Goal: Transaction & Acquisition: Purchase product/service

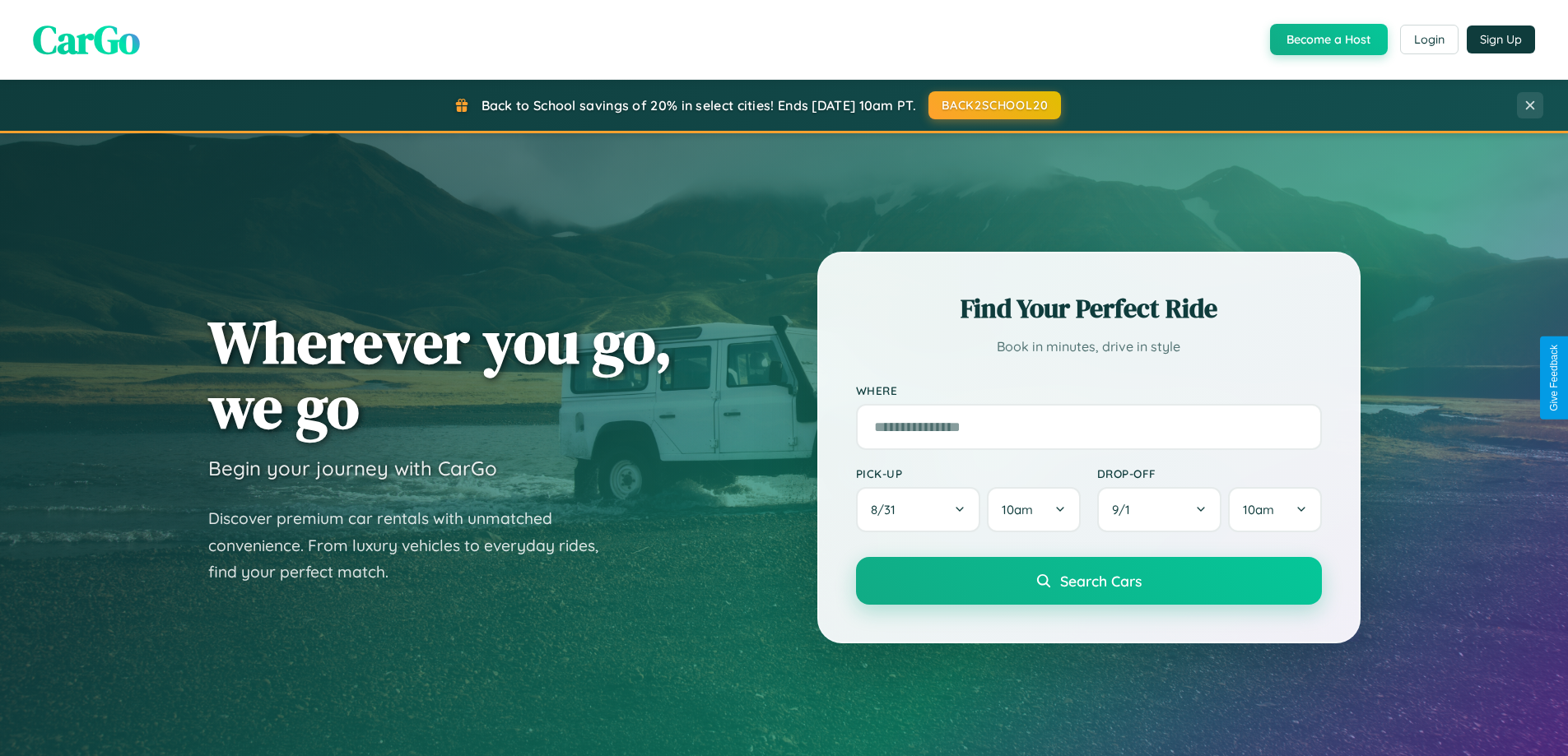
scroll to position [1133, 0]
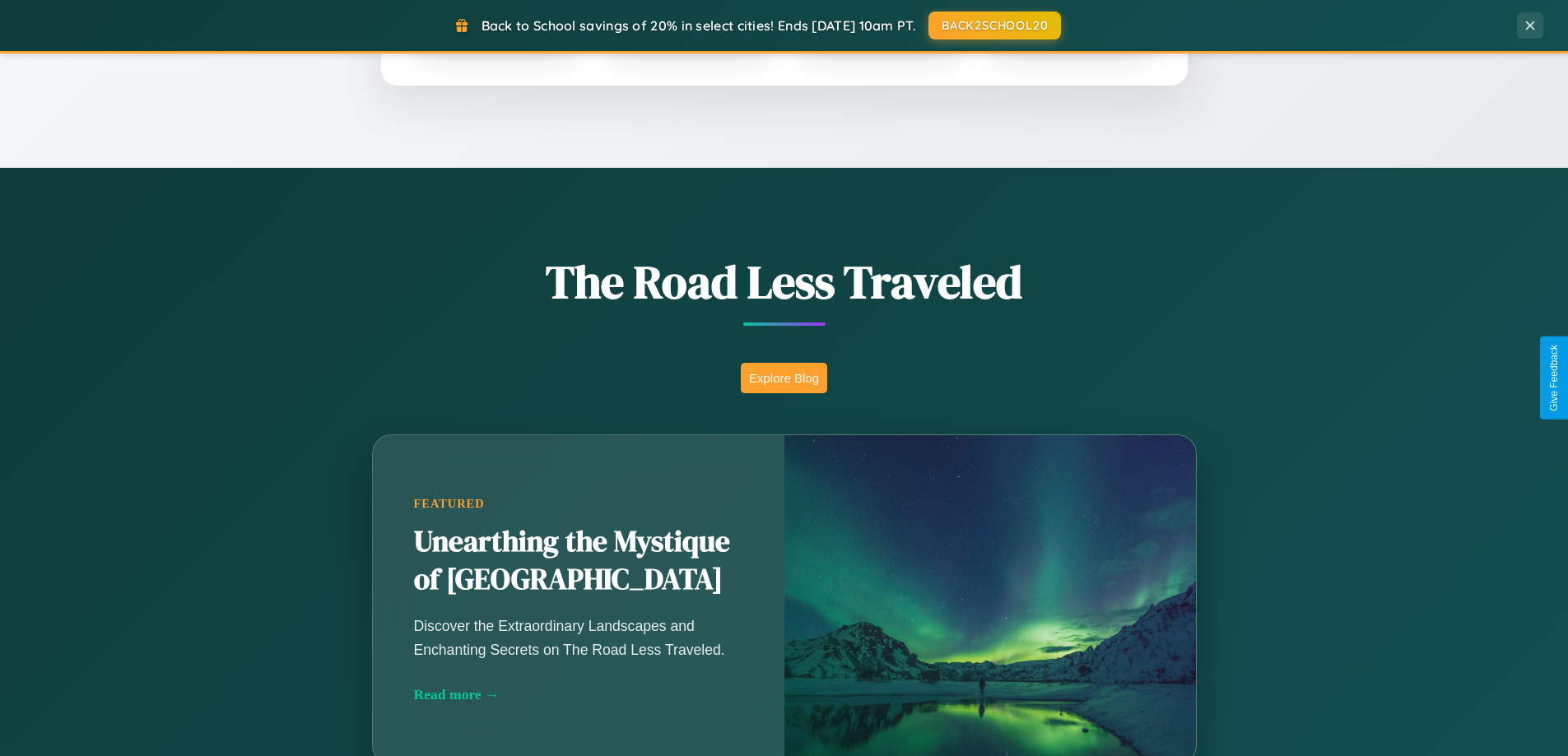
click at [784, 378] on button "Explore Blog" at bounding box center [784, 378] width 86 height 31
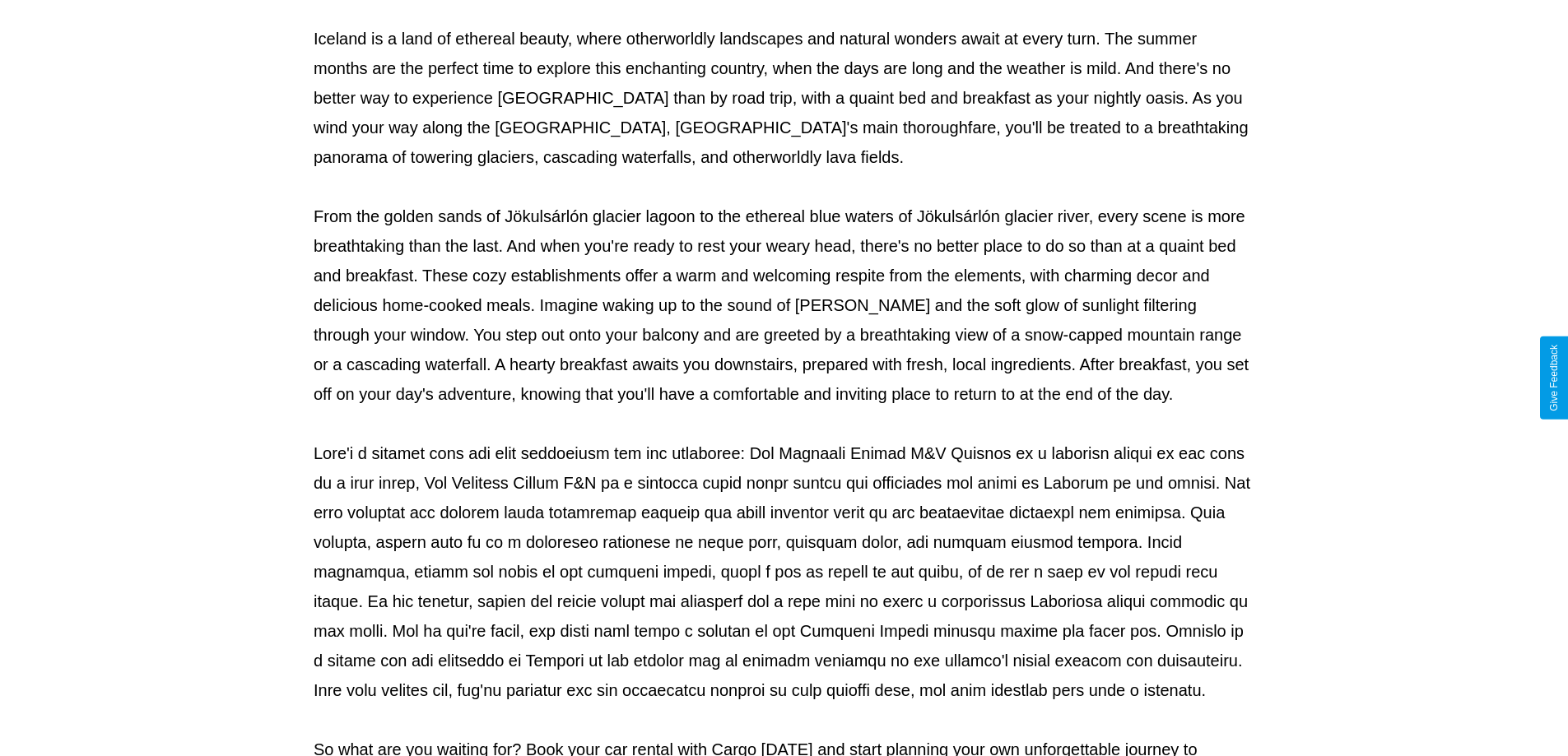
scroll to position [533, 0]
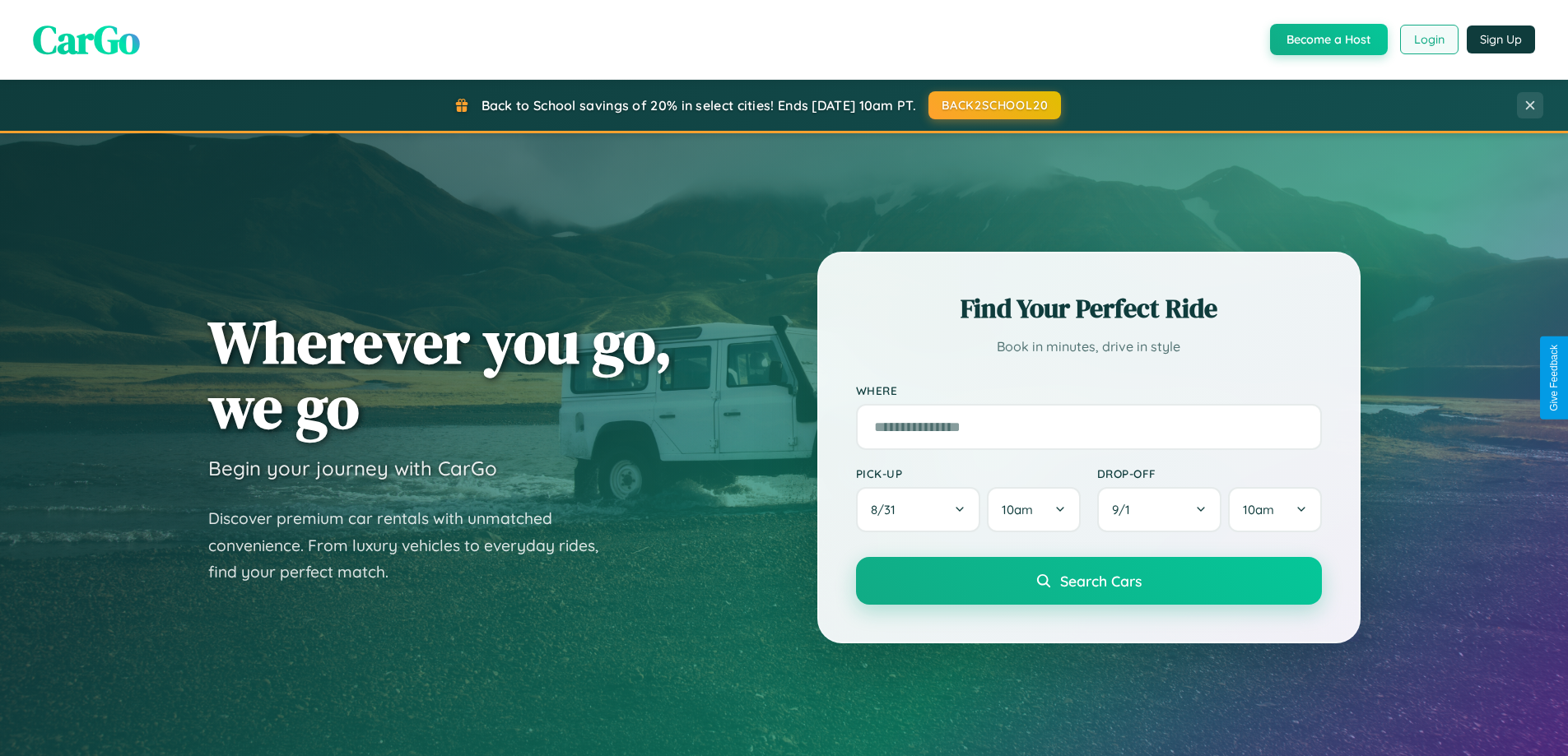
click at [1429, 40] on button "Login" at bounding box center [1429, 40] width 58 height 30
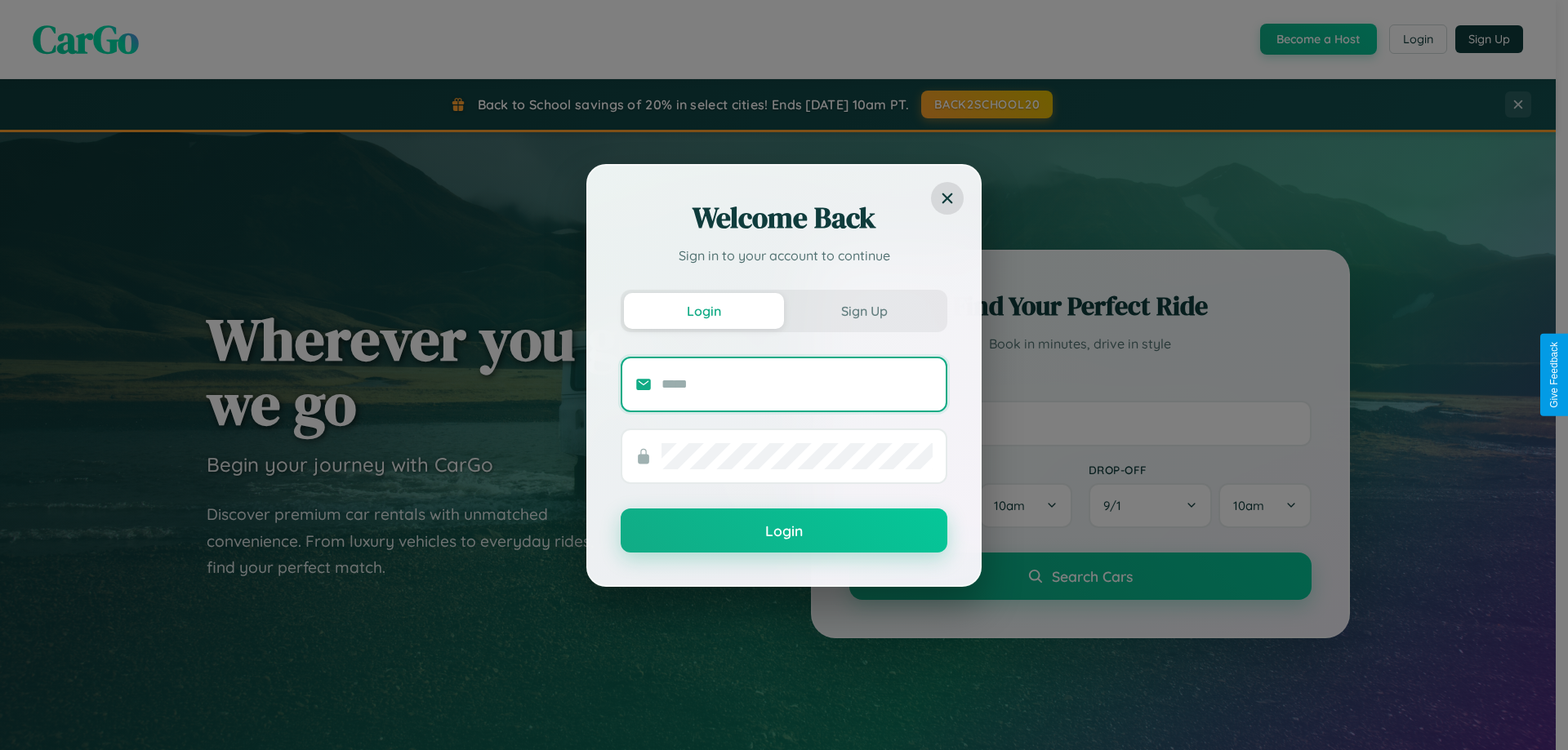
click at [797, 384] on input "text" at bounding box center [796, 384] width 271 height 26
type input "**********"
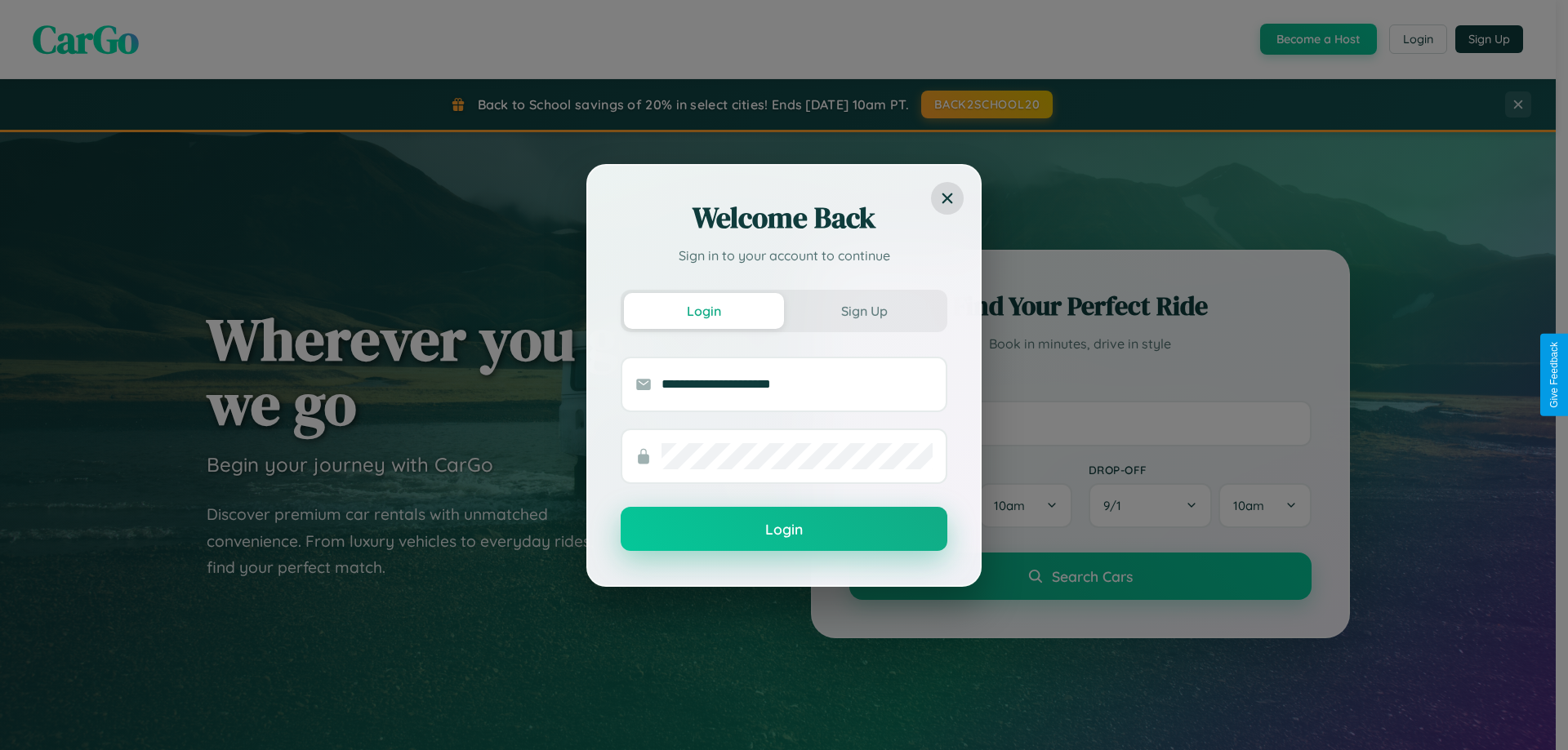
click at [784, 530] on button "Login" at bounding box center [784, 529] width 327 height 44
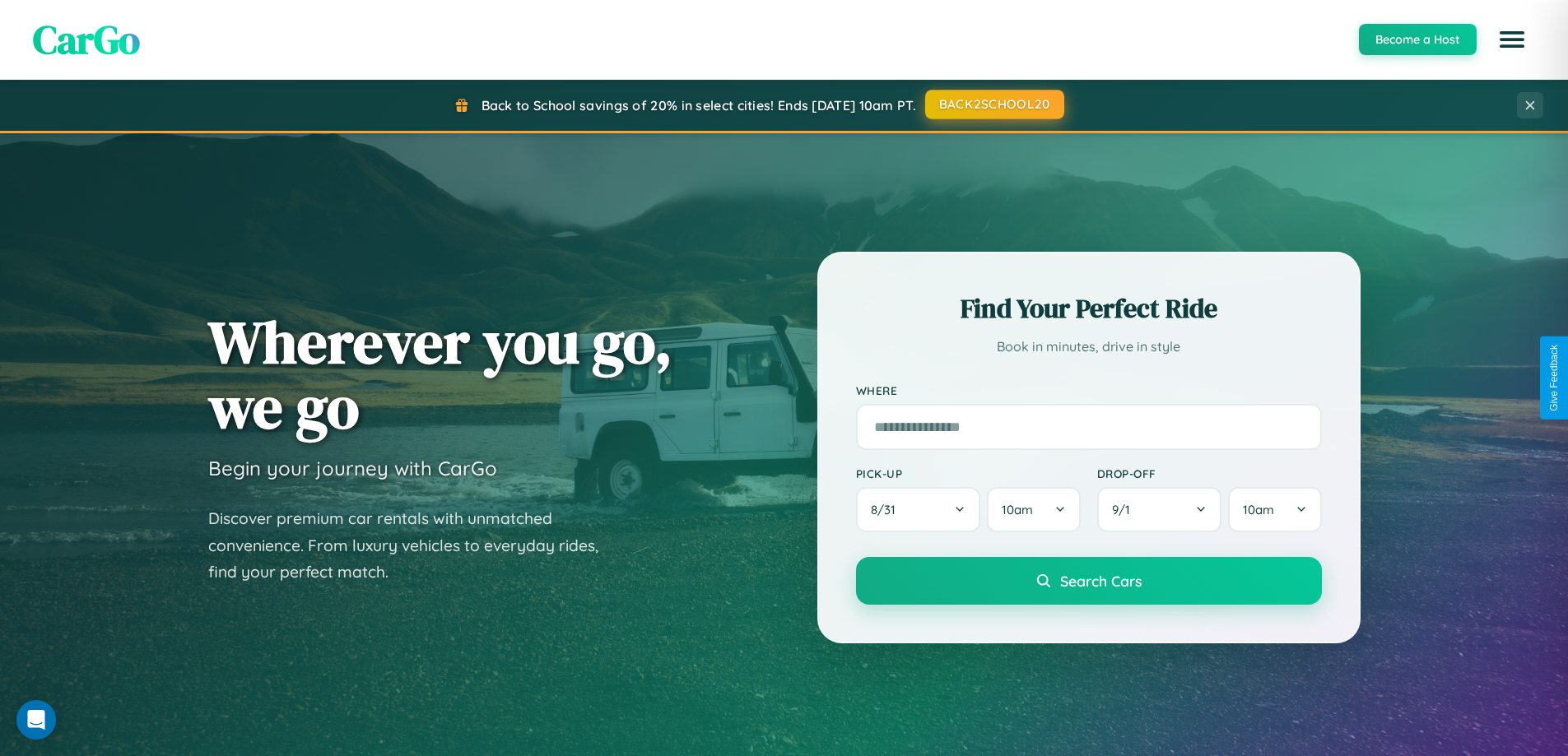
click at [994, 105] on button "BACK2SCHOOL20" at bounding box center [995, 105] width 139 height 30
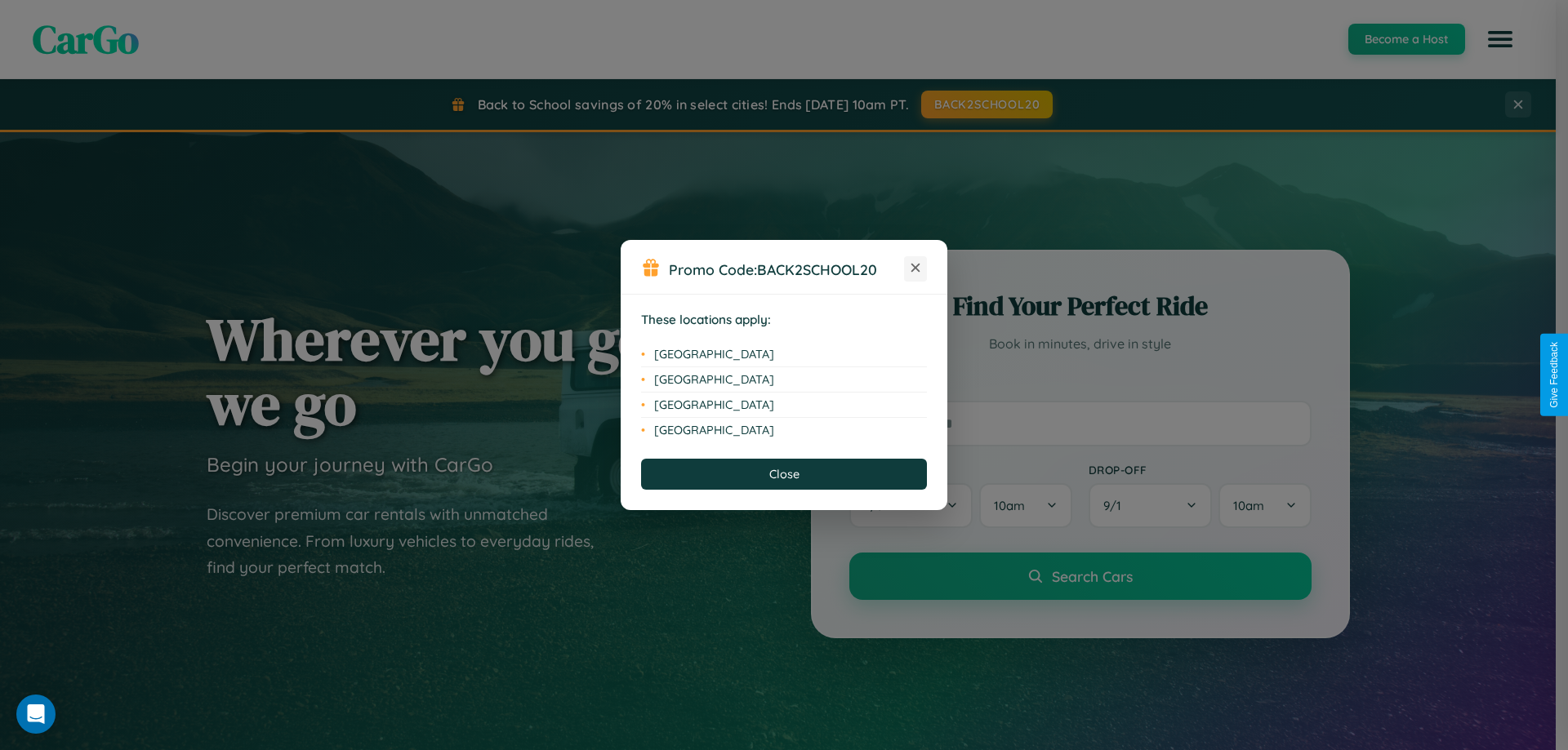
click at [916, 268] on icon at bounding box center [916, 268] width 9 height 9
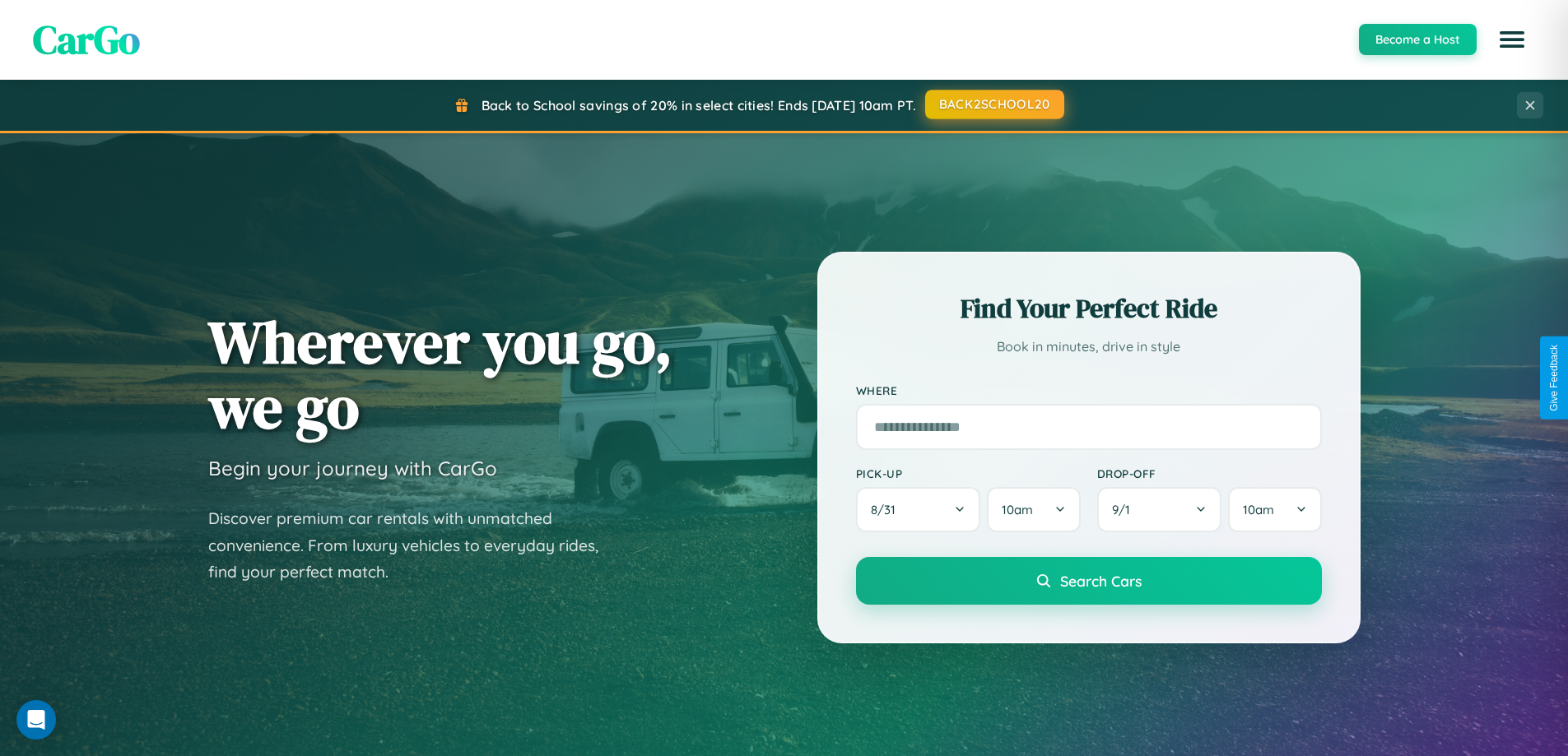
click at [994, 105] on button "BACK2SCHOOL20" at bounding box center [995, 105] width 139 height 30
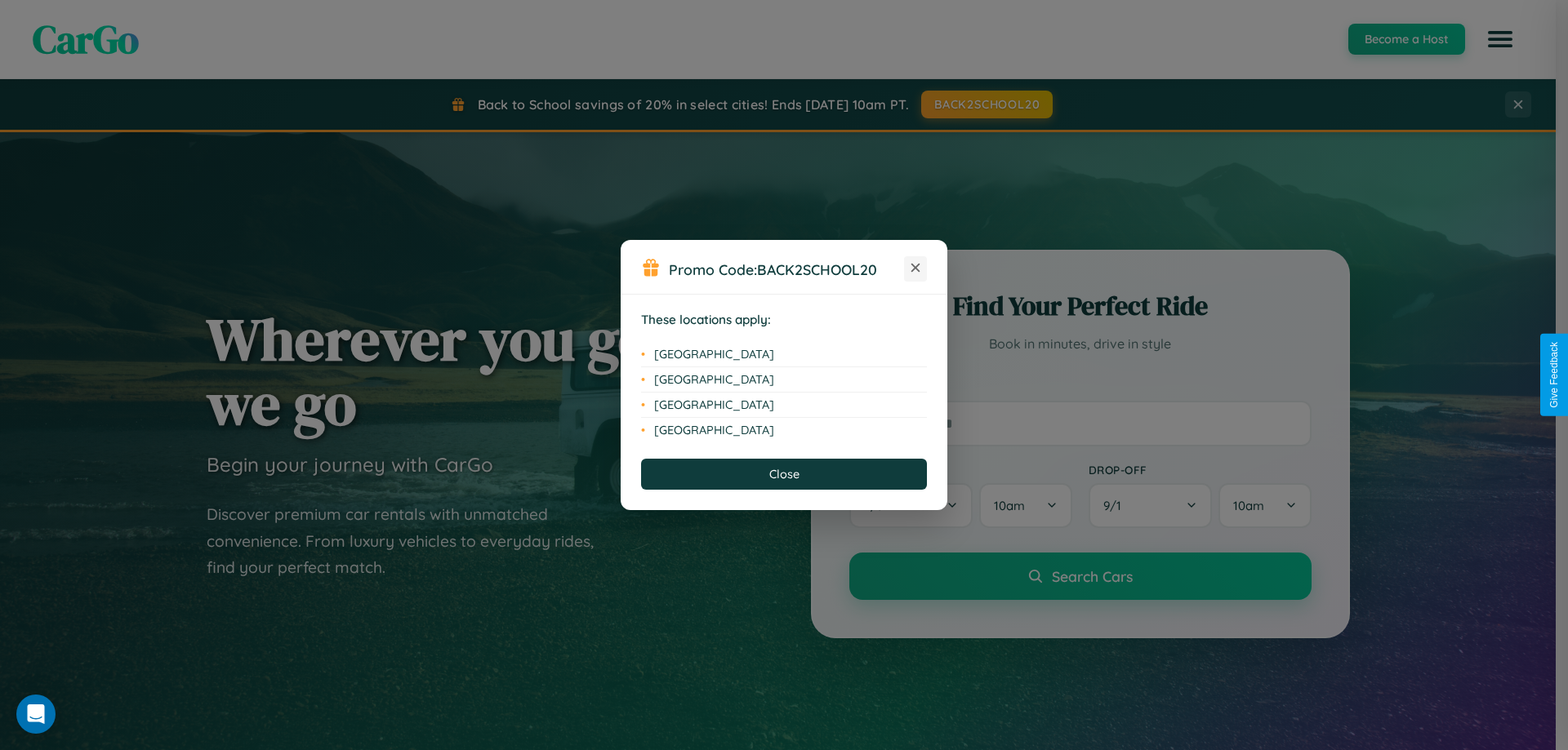
click at [916, 268] on icon at bounding box center [916, 268] width 9 height 9
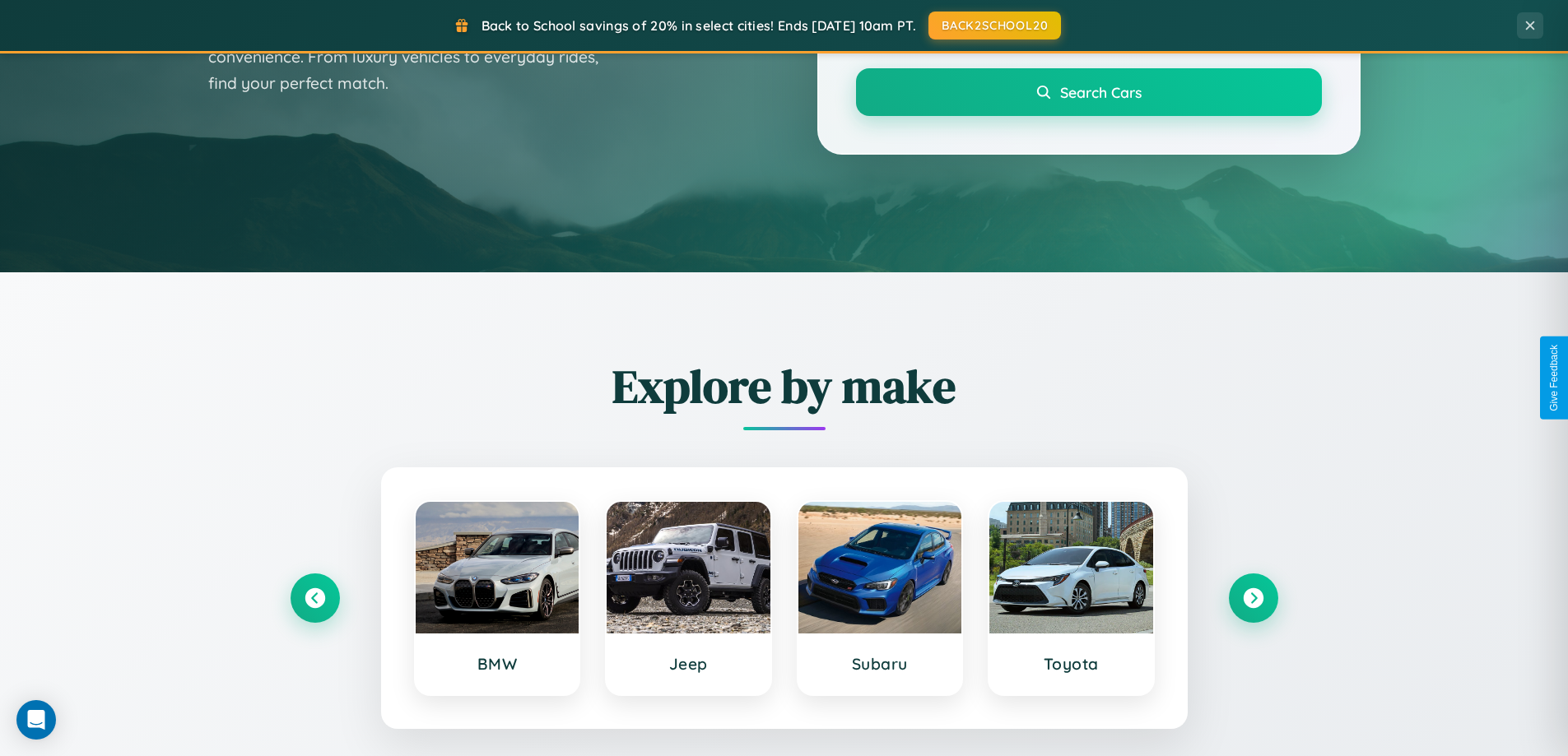
scroll to position [710, 0]
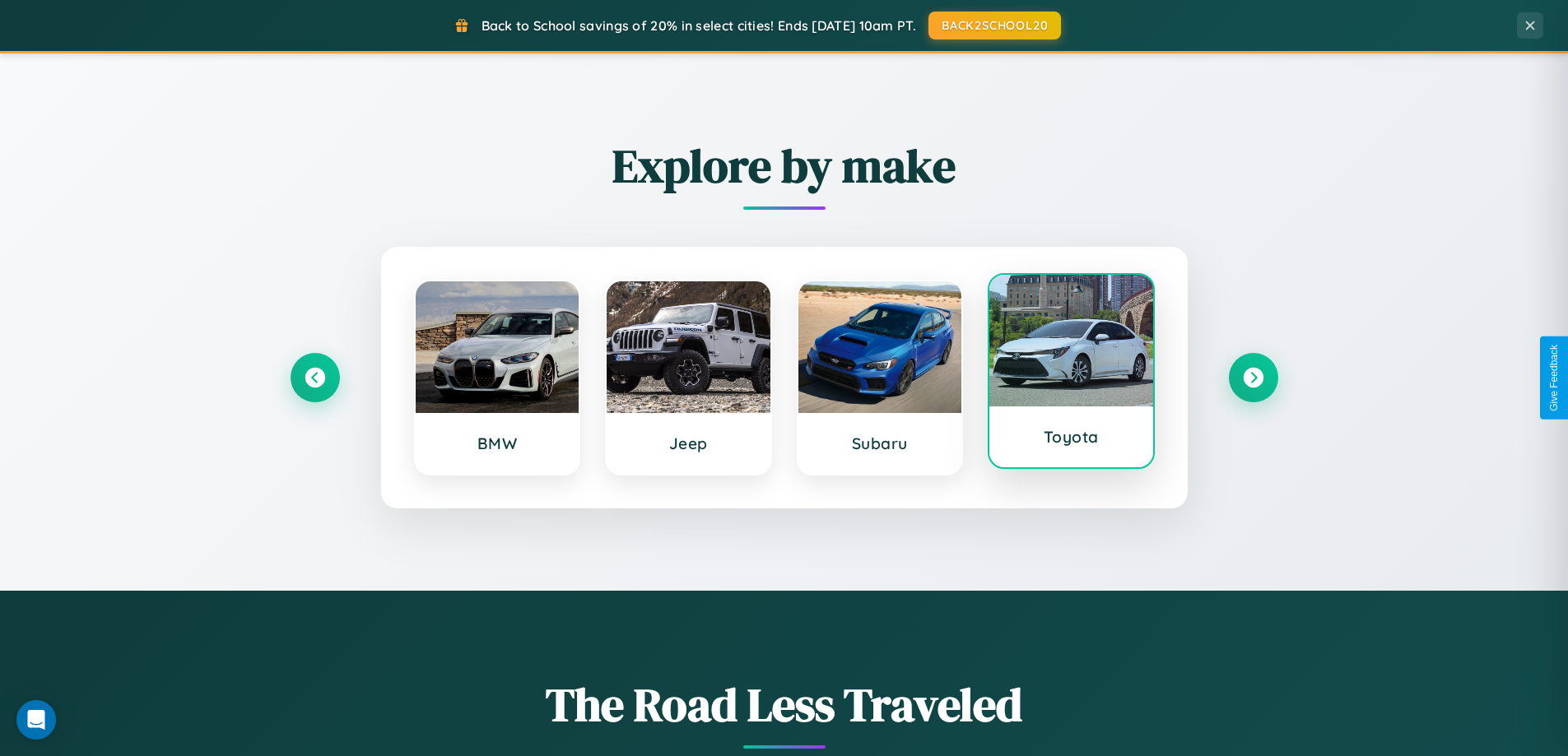
click at [1071, 373] on div at bounding box center [1071, 340] width 164 height 132
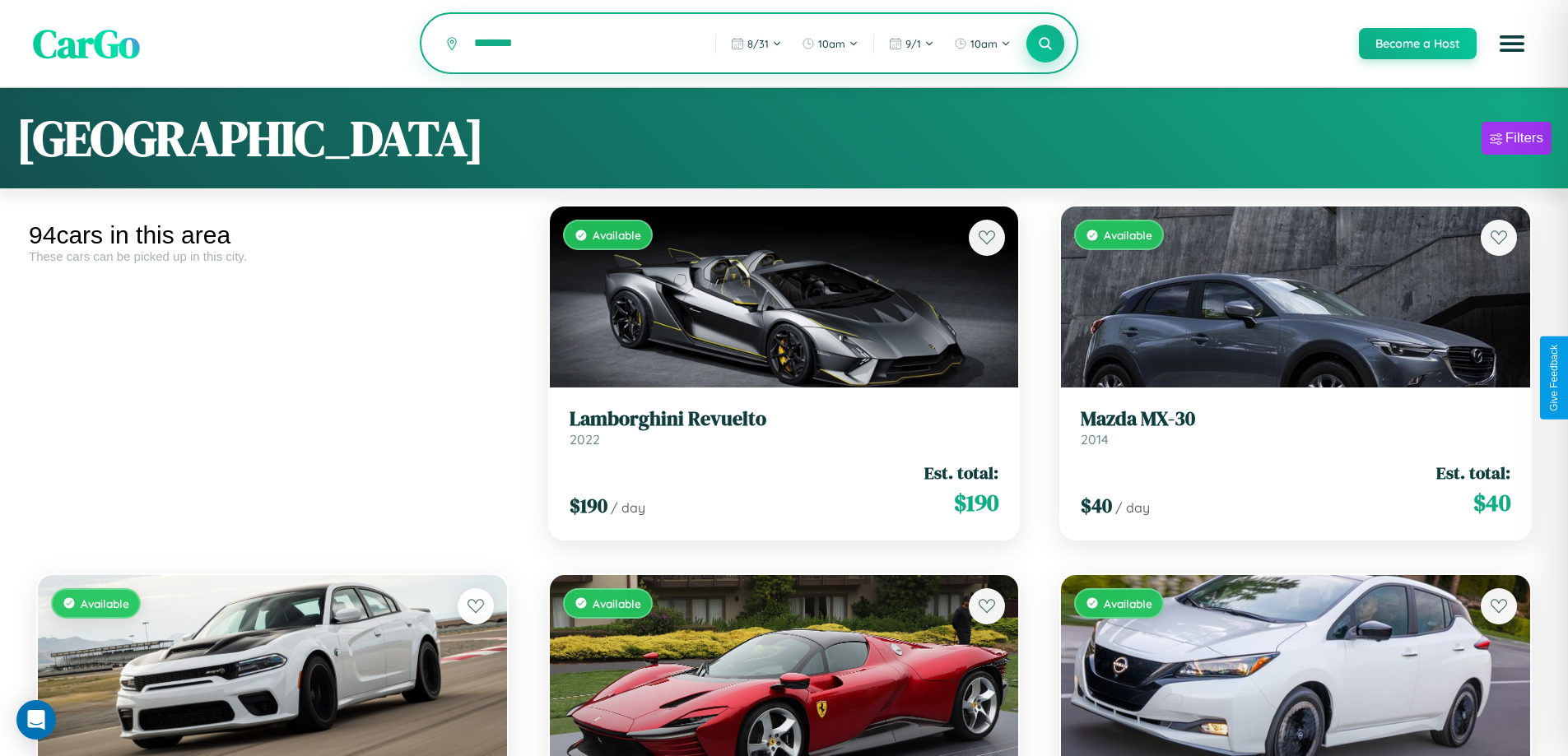
type input "********"
click at [1045, 45] on icon at bounding box center [1046, 43] width 16 height 16
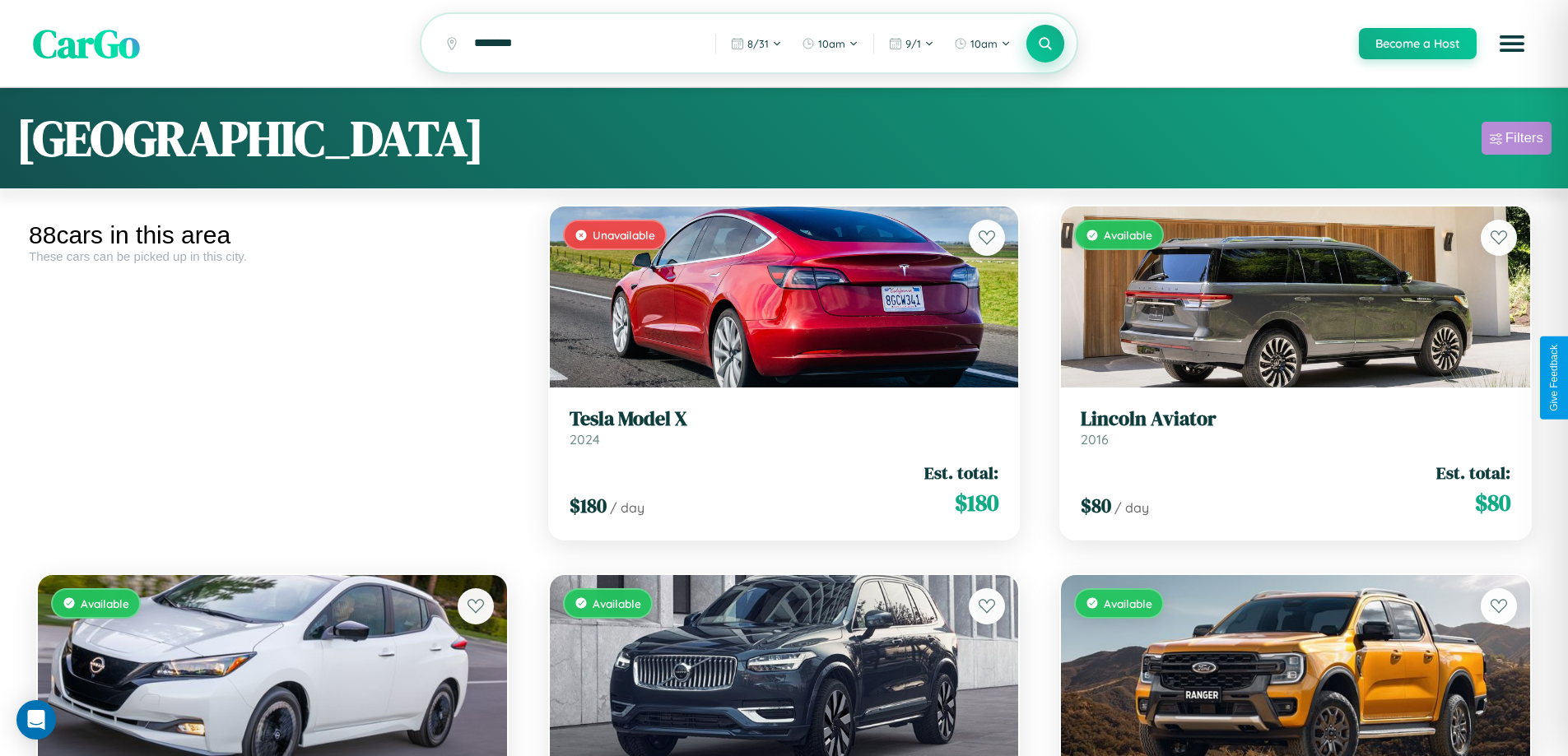
click at [1517, 141] on div "Filters" at bounding box center [1525, 139] width 38 height 17
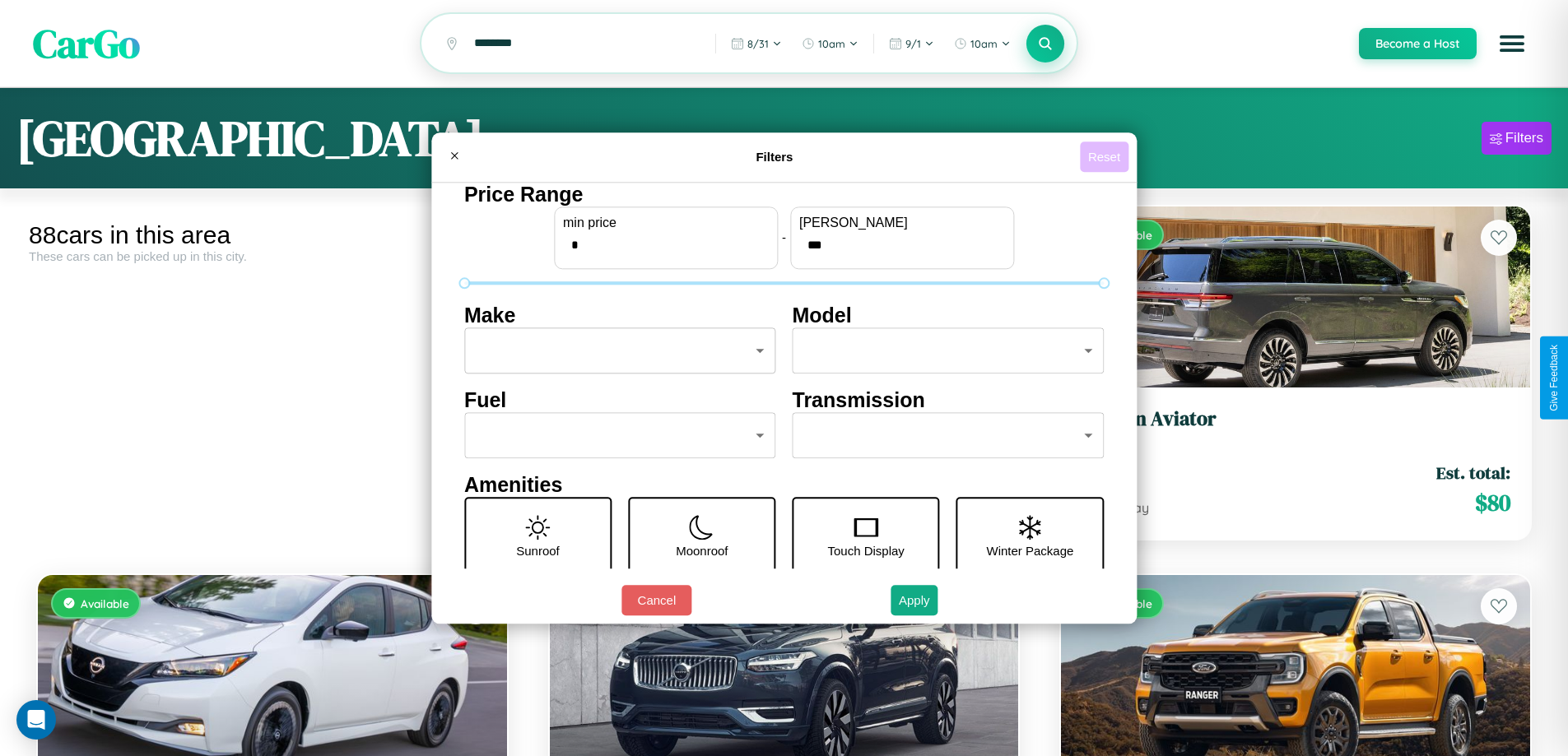
click at [1106, 156] on button "Reset" at bounding box center [1104, 157] width 49 height 31
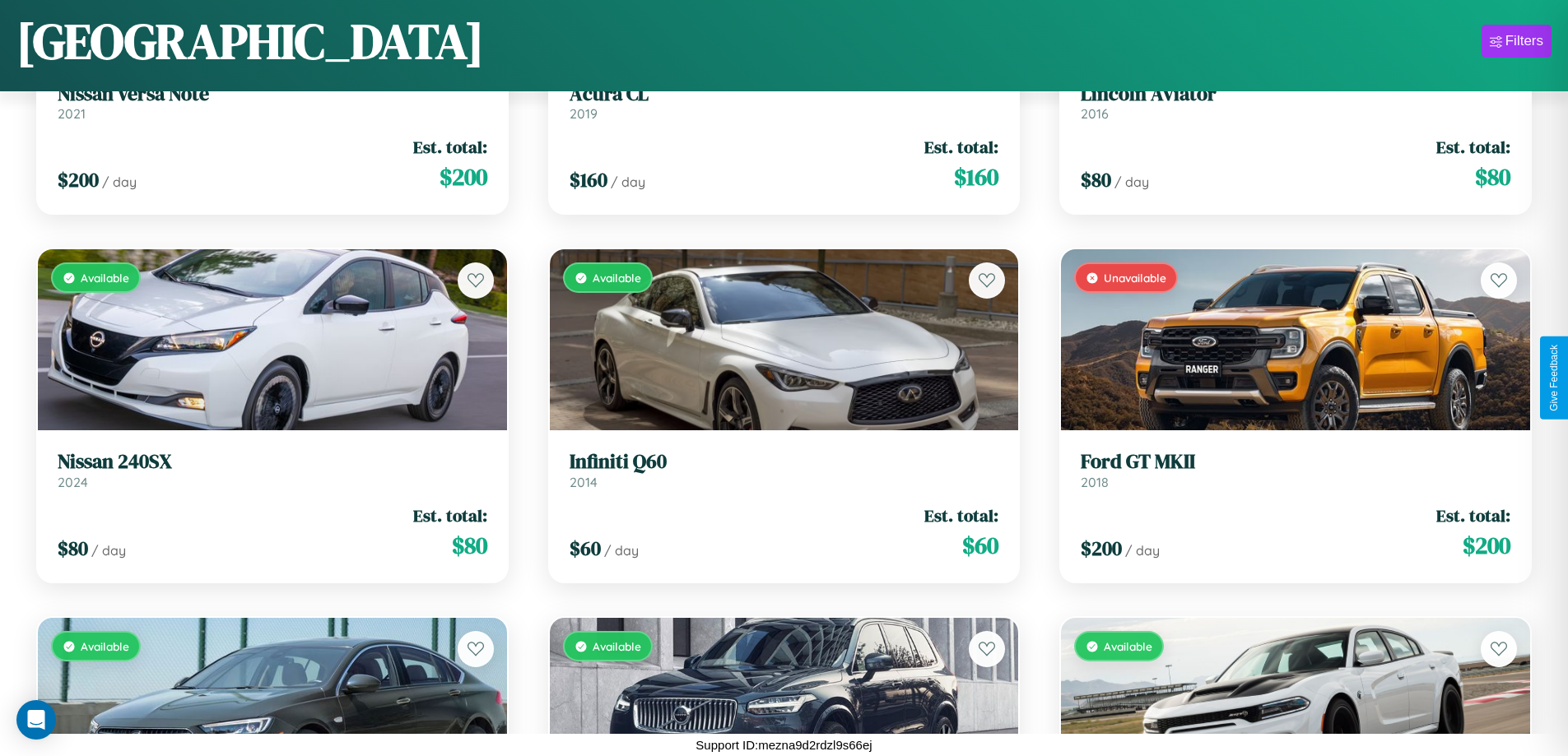
scroll to position [2812, 0]
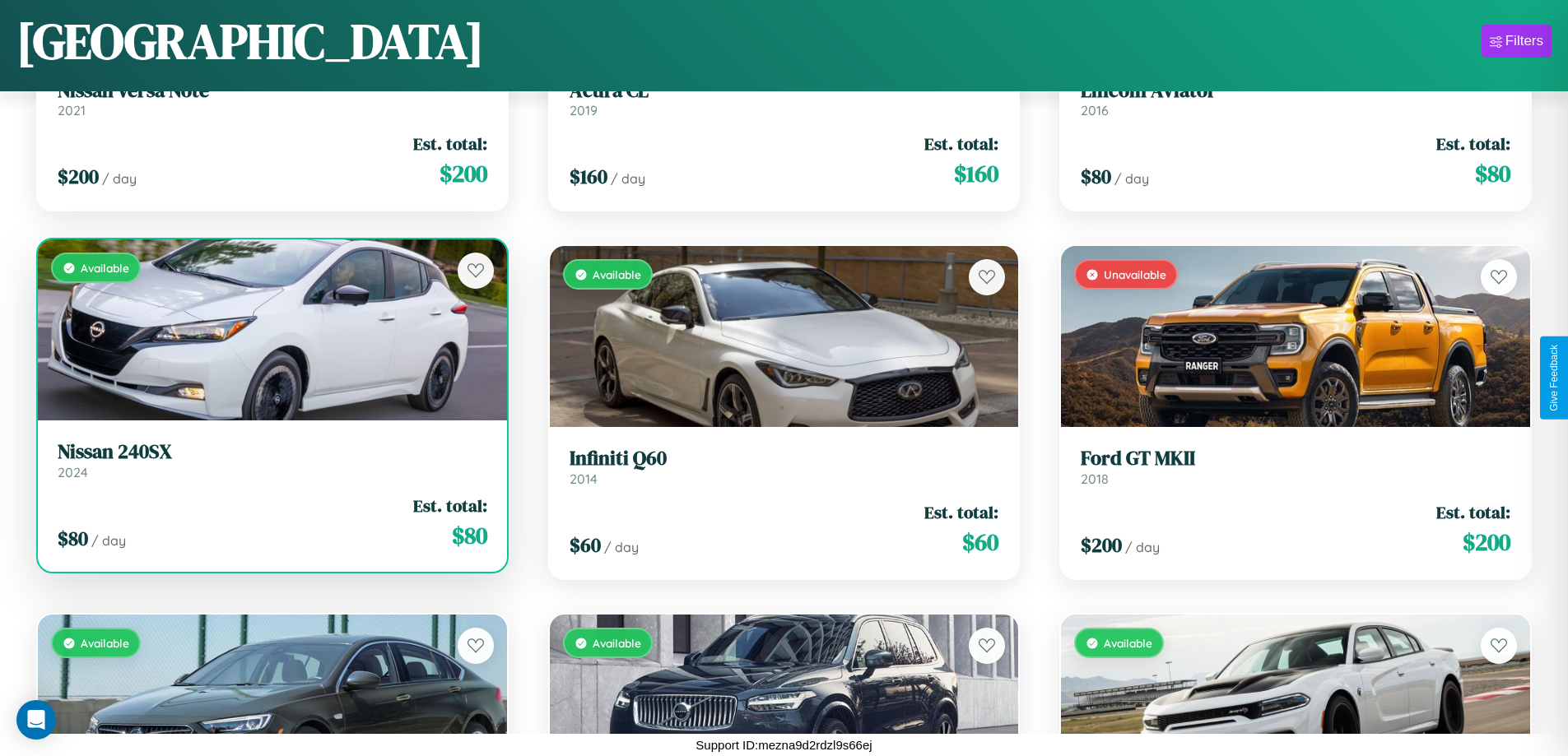
click at [270, 528] on div "$ 80 / day Est. total: $ 80" at bounding box center [272, 523] width 430 height 58
click at [270, 523] on div "$ 80 / day Est. total: $ 80" at bounding box center [272, 523] width 430 height 58
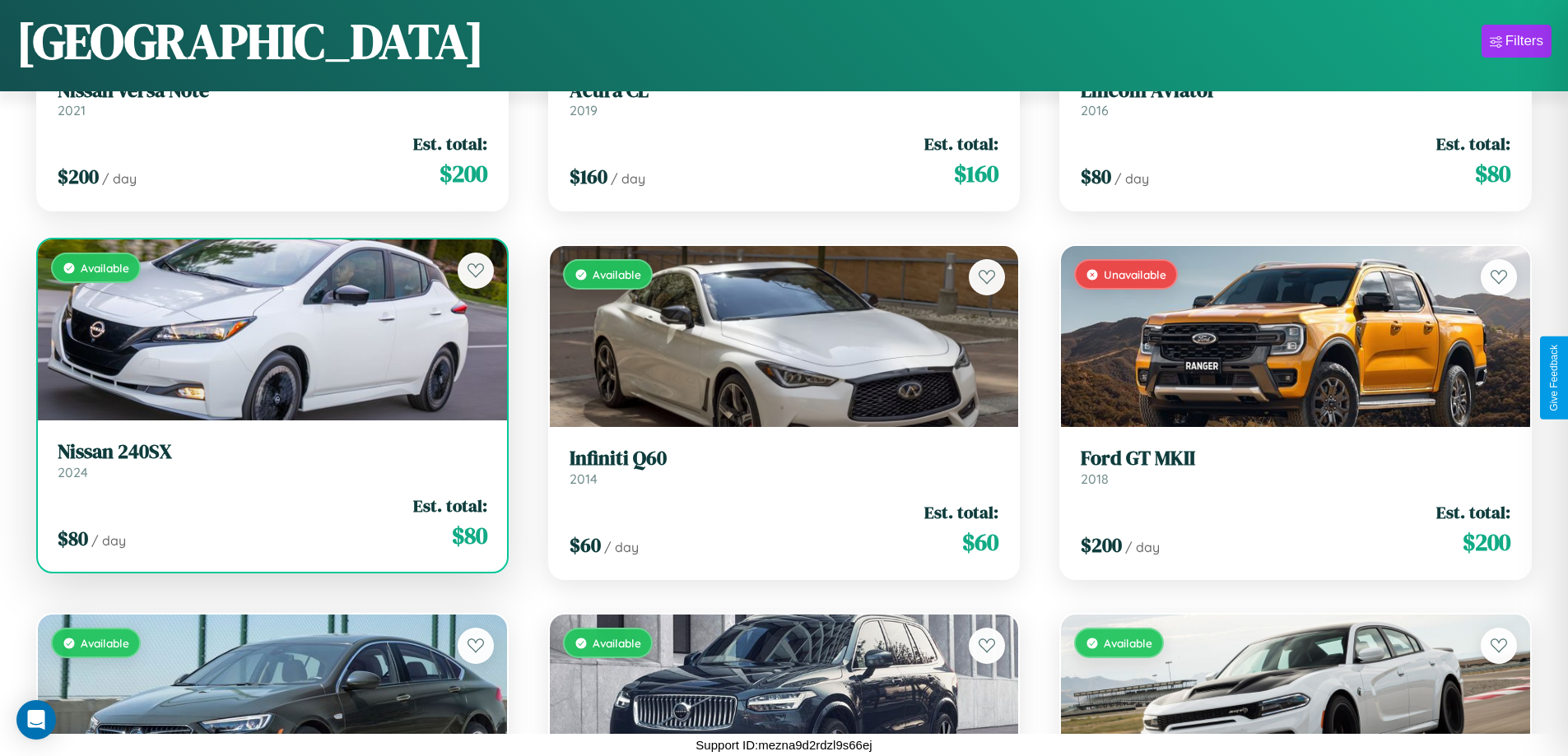
click at [270, 523] on div "$ 80 / day Est. total: $ 80" at bounding box center [272, 523] width 430 height 58
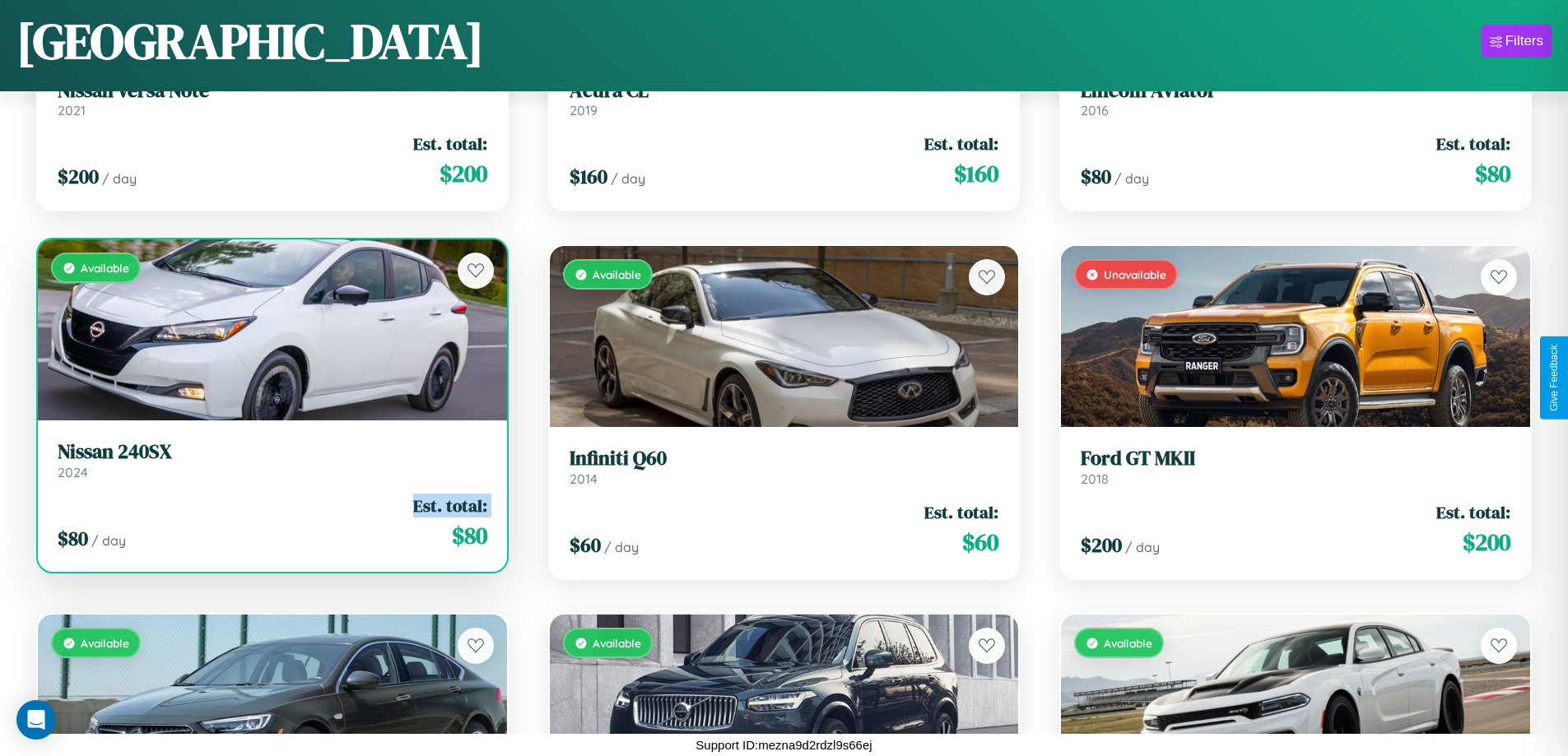
click at [270, 523] on div "$ 80 / day Est. total: $ 80" at bounding box center [272, 523] width 430 height 58
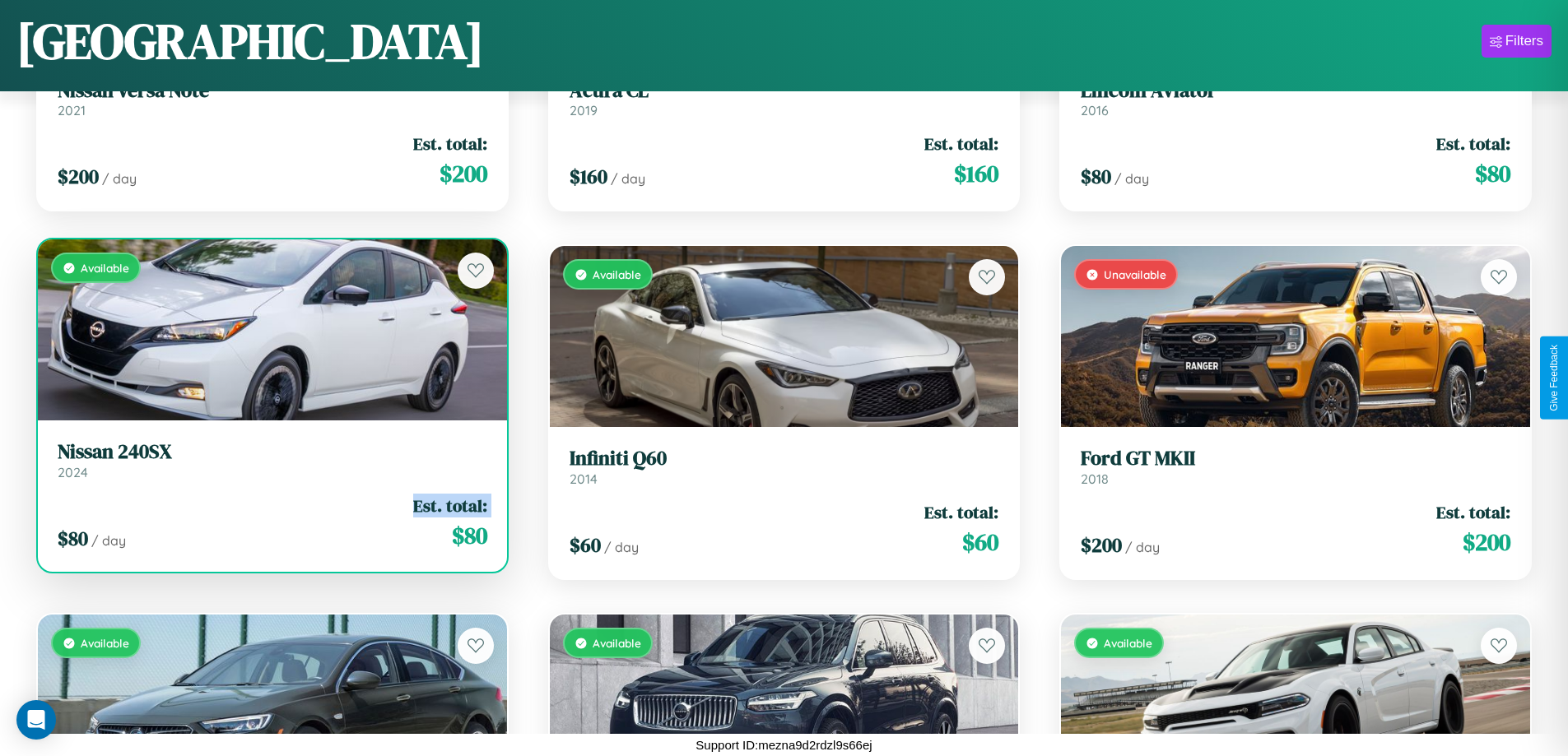
click at [270, 523] on div "$ 80 / day Est. total: $ 80" at bounding box center [272, 523] width 430 height 58
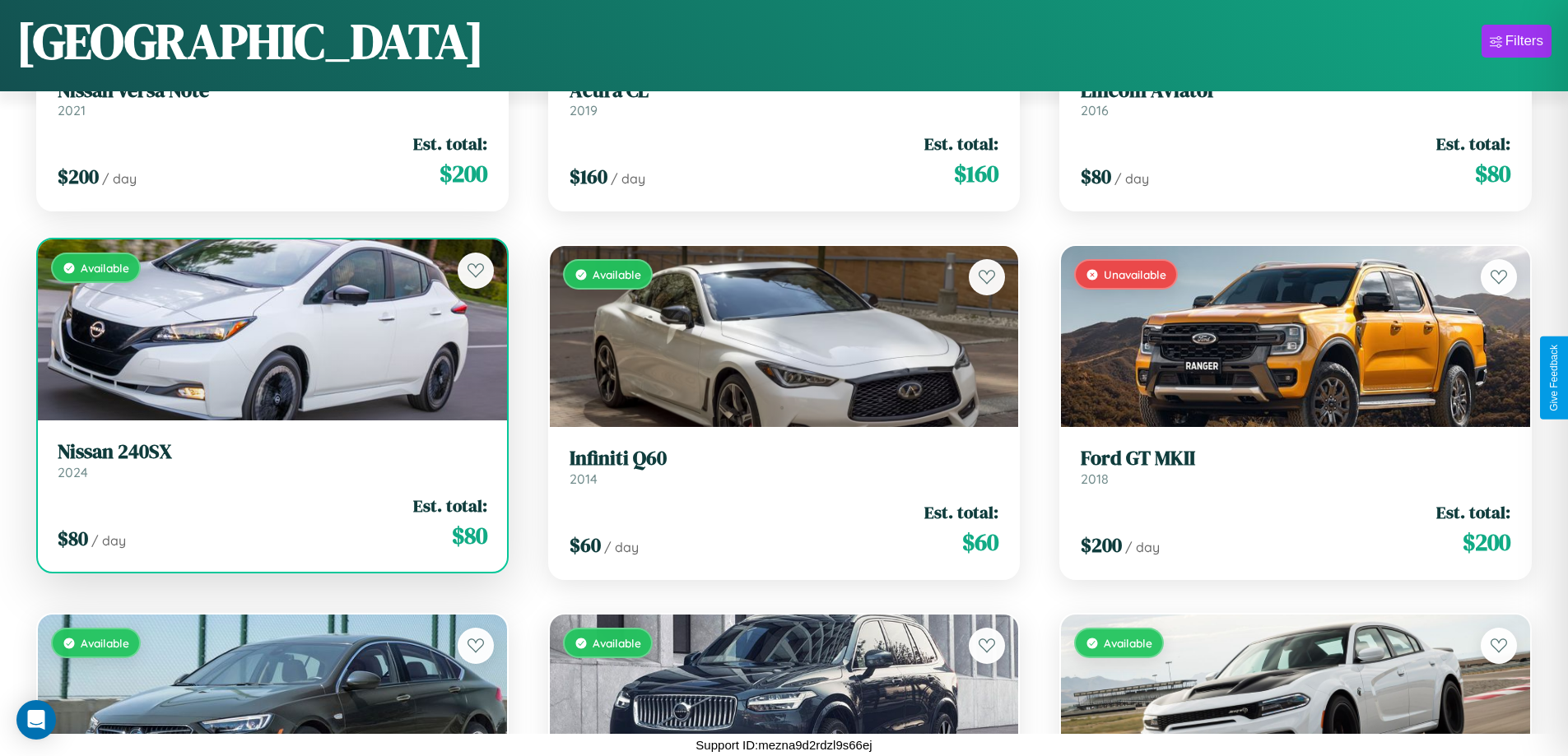
click at [270, 523] on div "$ 80 / day Est. total: $ 80" at bounding box center [272, 523] width 430 height 58
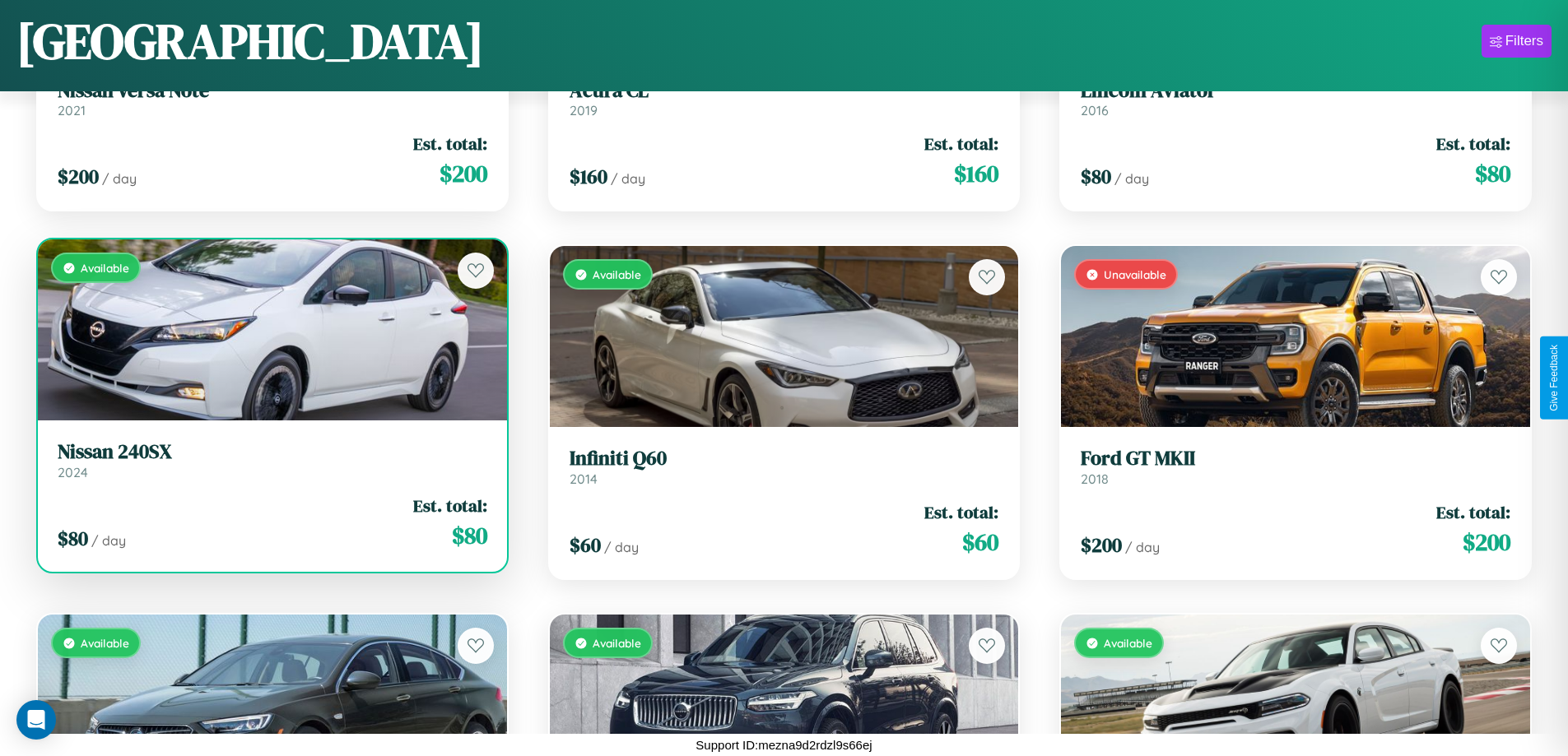
click at [270, 460] on h3 "Nissan 240SX" at bounding box center [272, 452] width 430 height 24
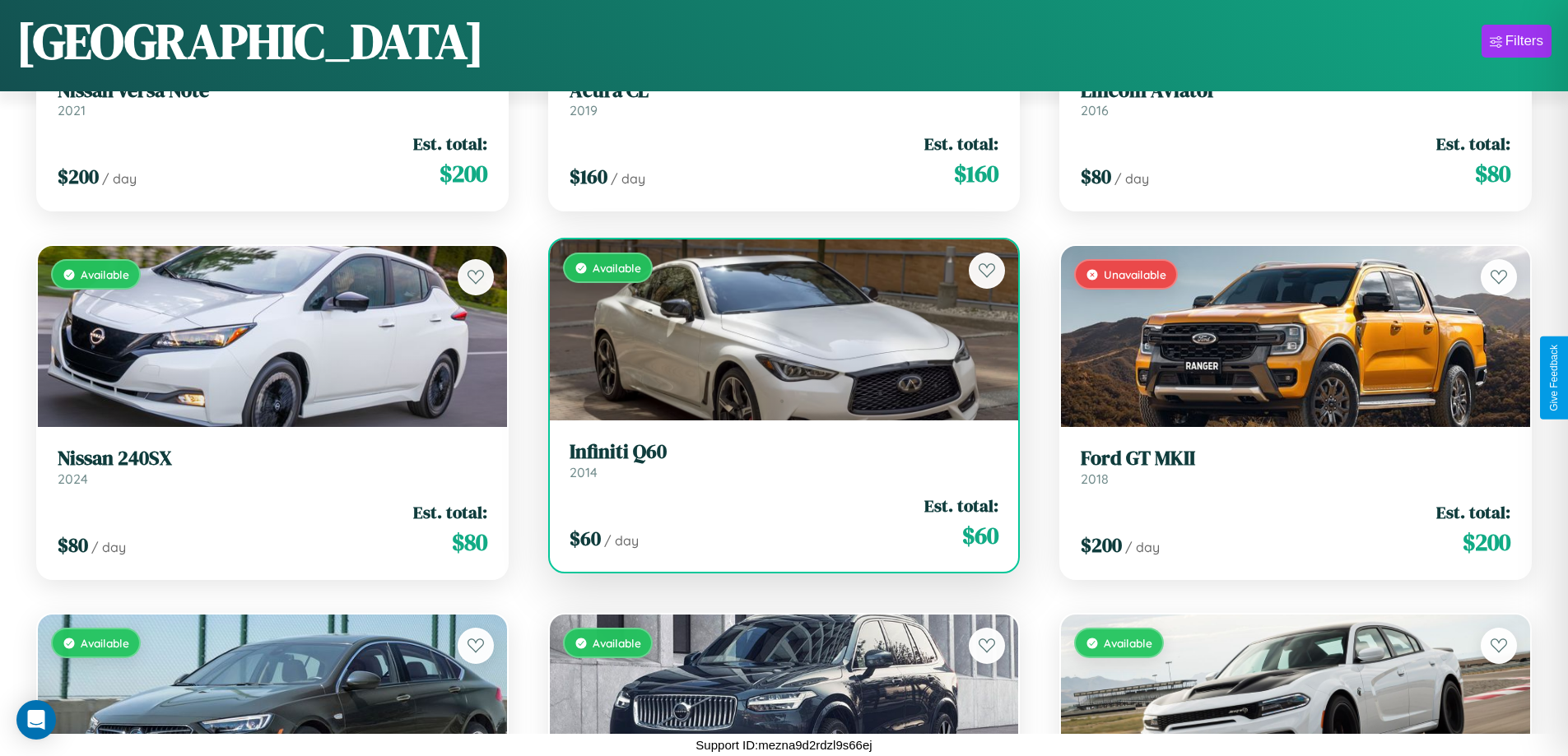
scroll to position [9077, 0]
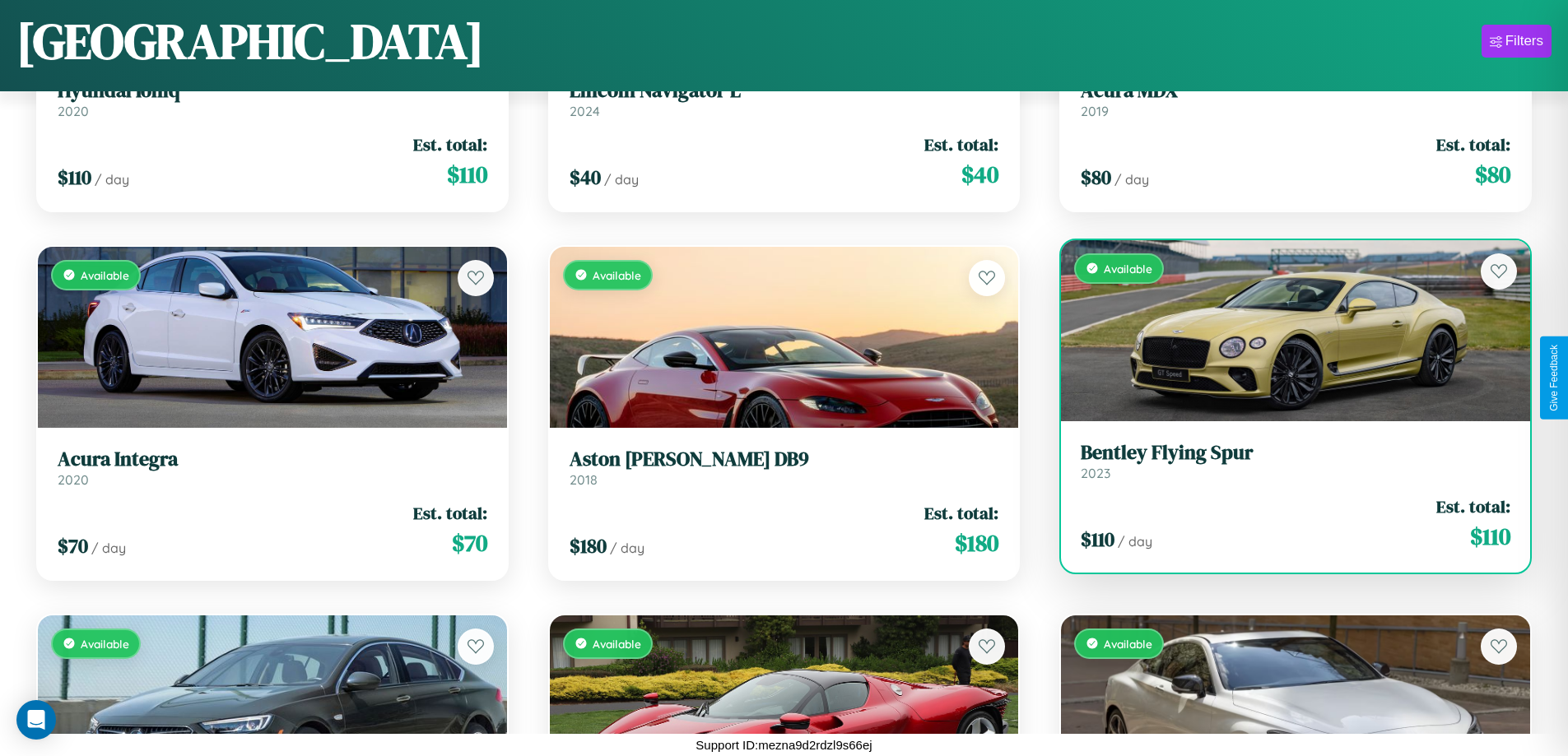
click at [1285, 461] on h3 "Bentley Flying Spur" at bounding box center [1296, 453] width 430 height 24
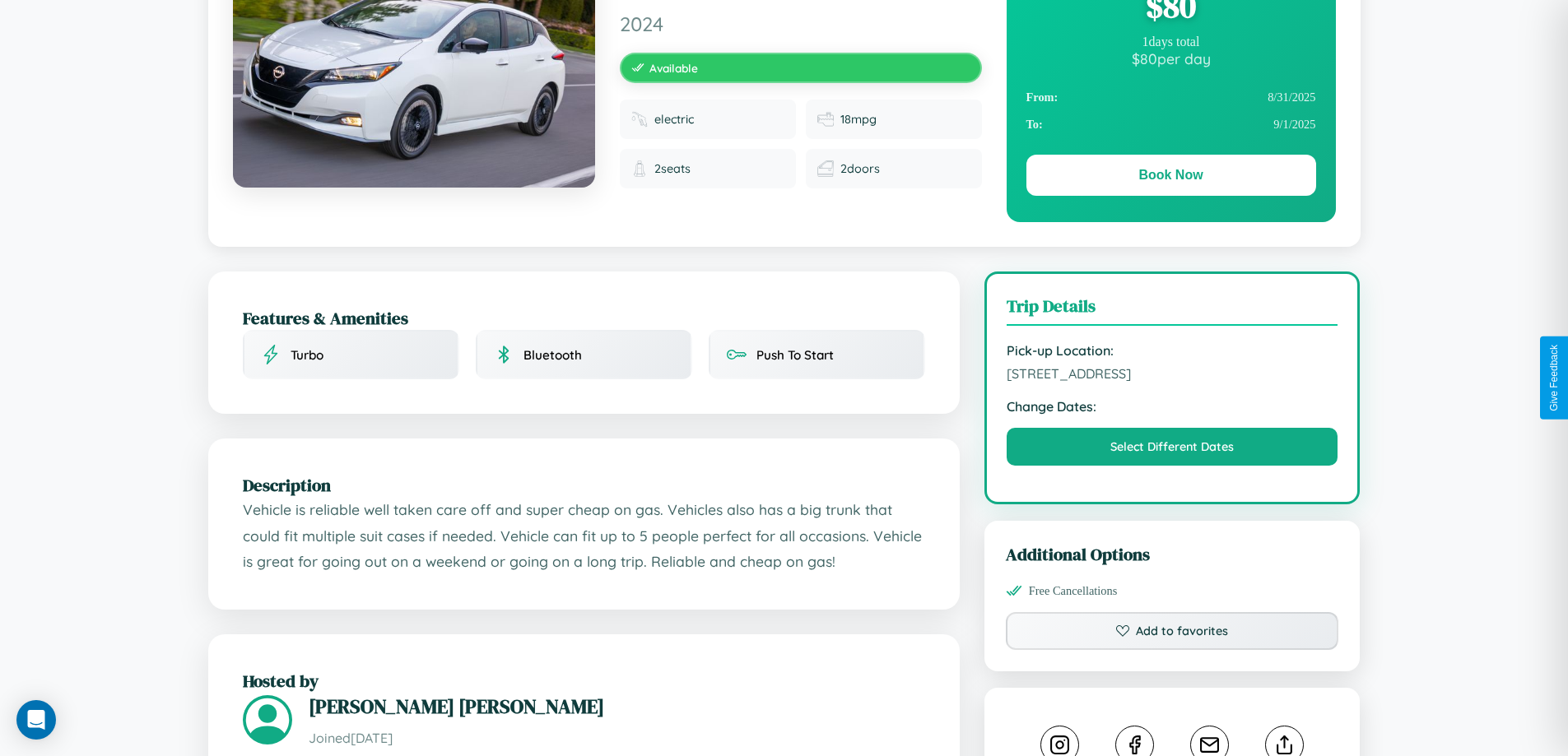
scroll to position [896, 0]
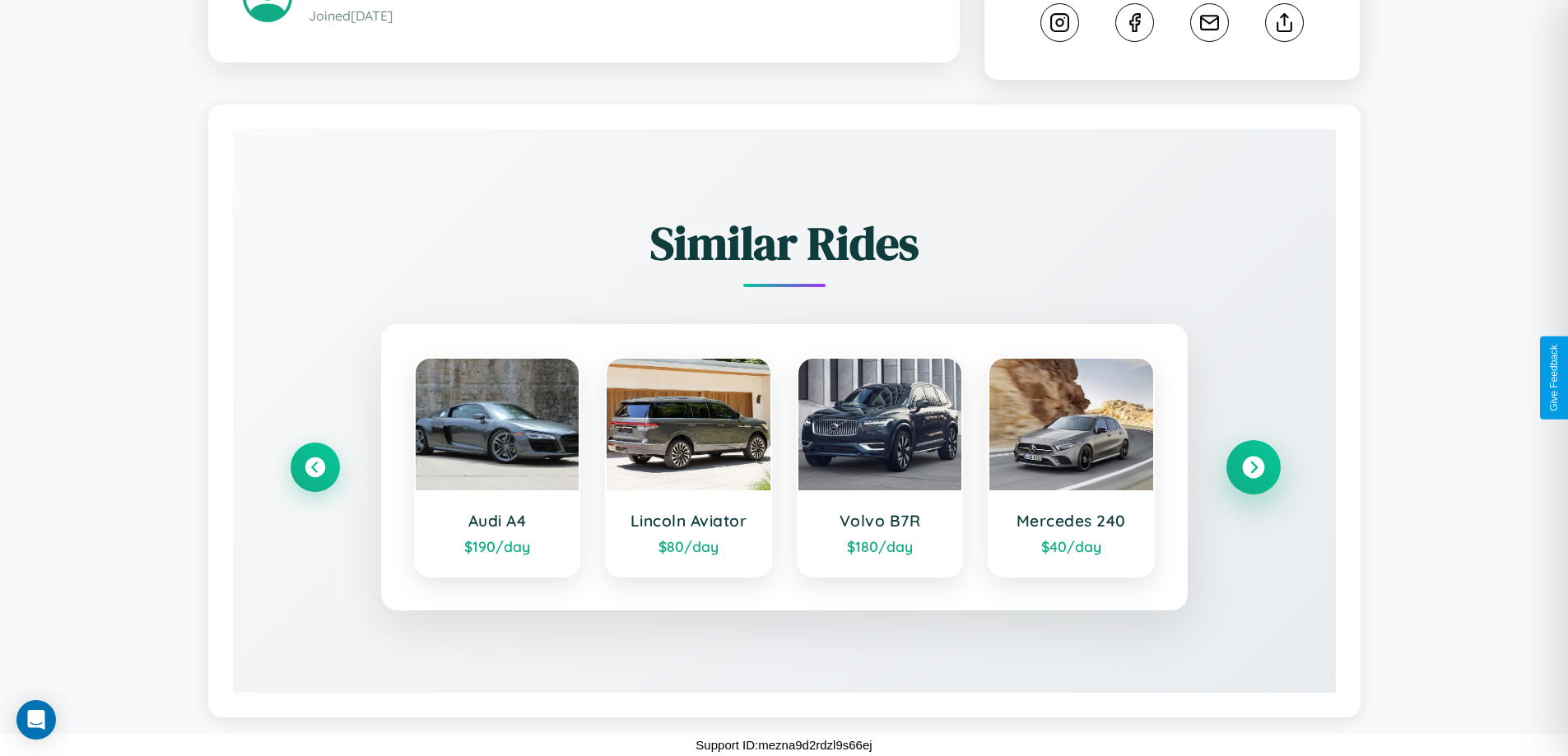
click at [1253, 467] on icon at bounding box center [1253, 467] width 22 height 22
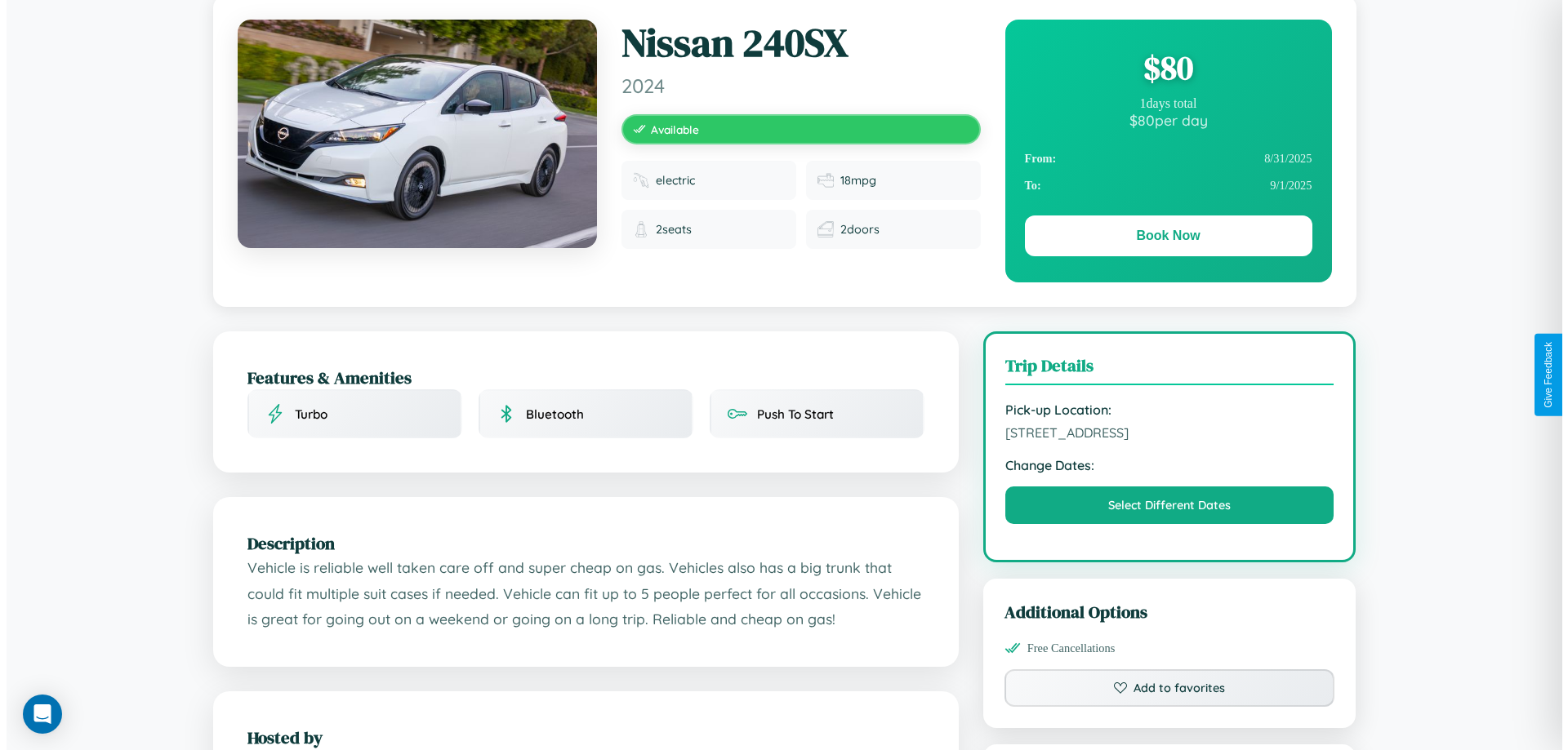
scroll to position [0, 0]
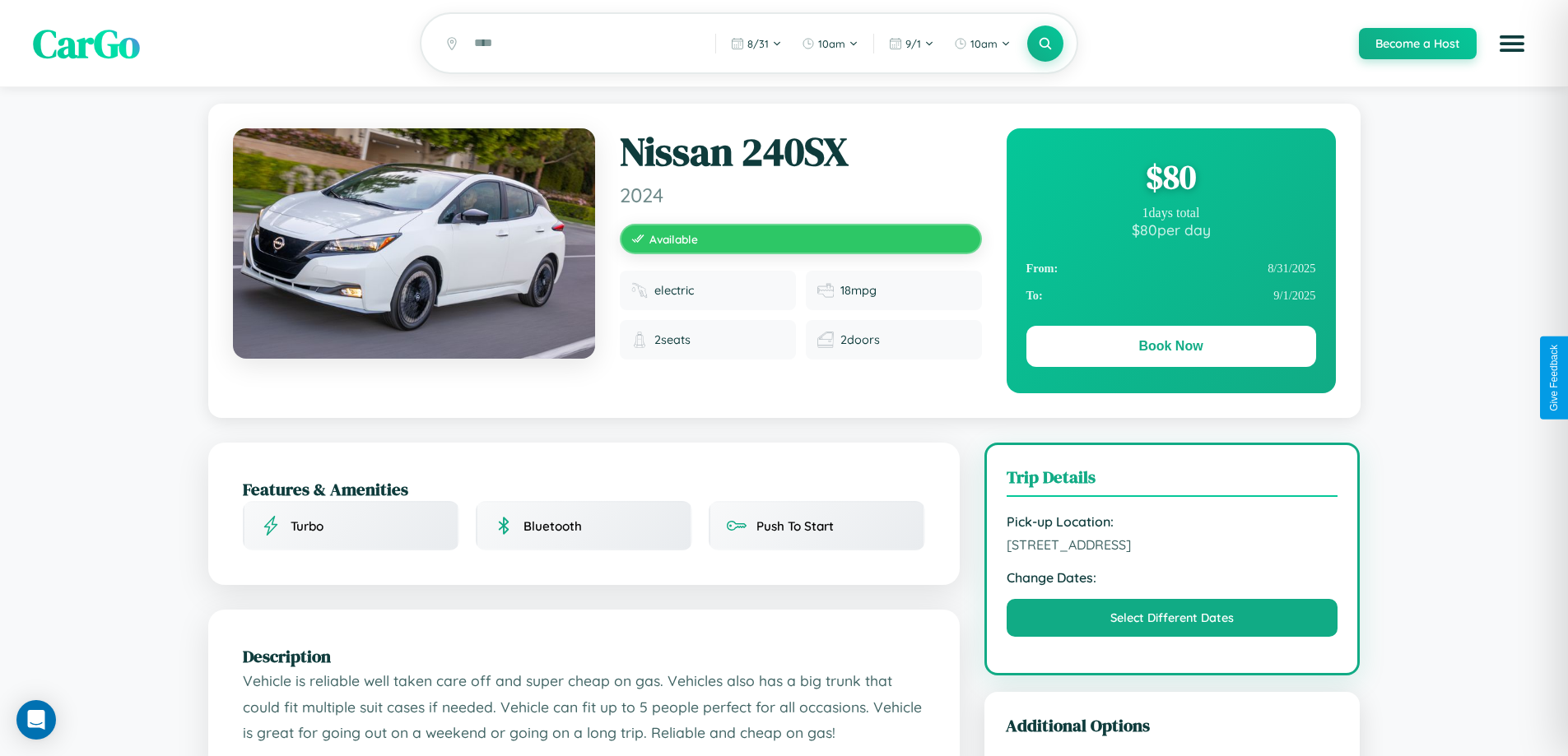
click at [1170, 179] on div "$ 80" at bounding box center [1171, 177] width 290 height 45
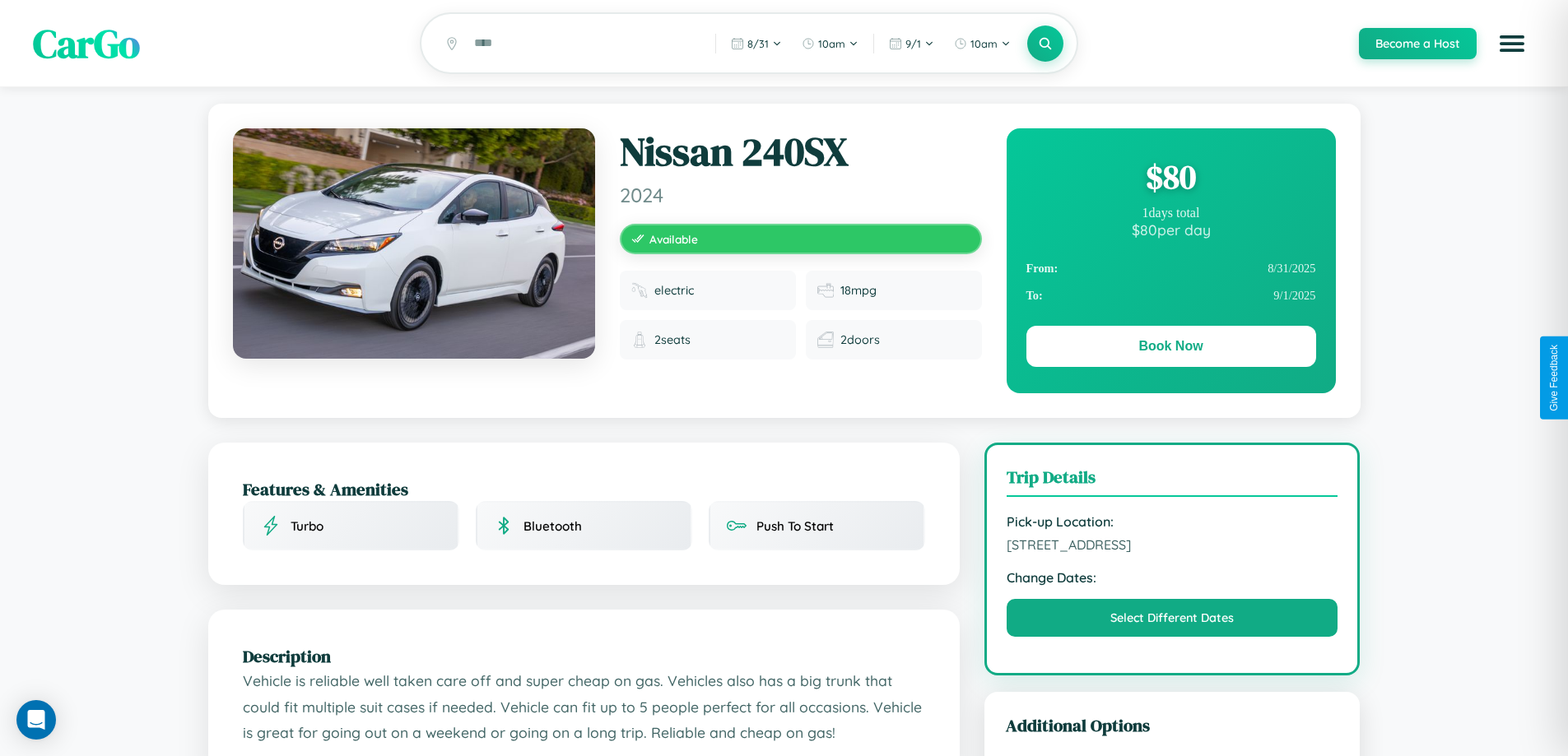
click at [1170, 179] on div "$ 80" at bounding box center [1171, 177] width 290 height 45
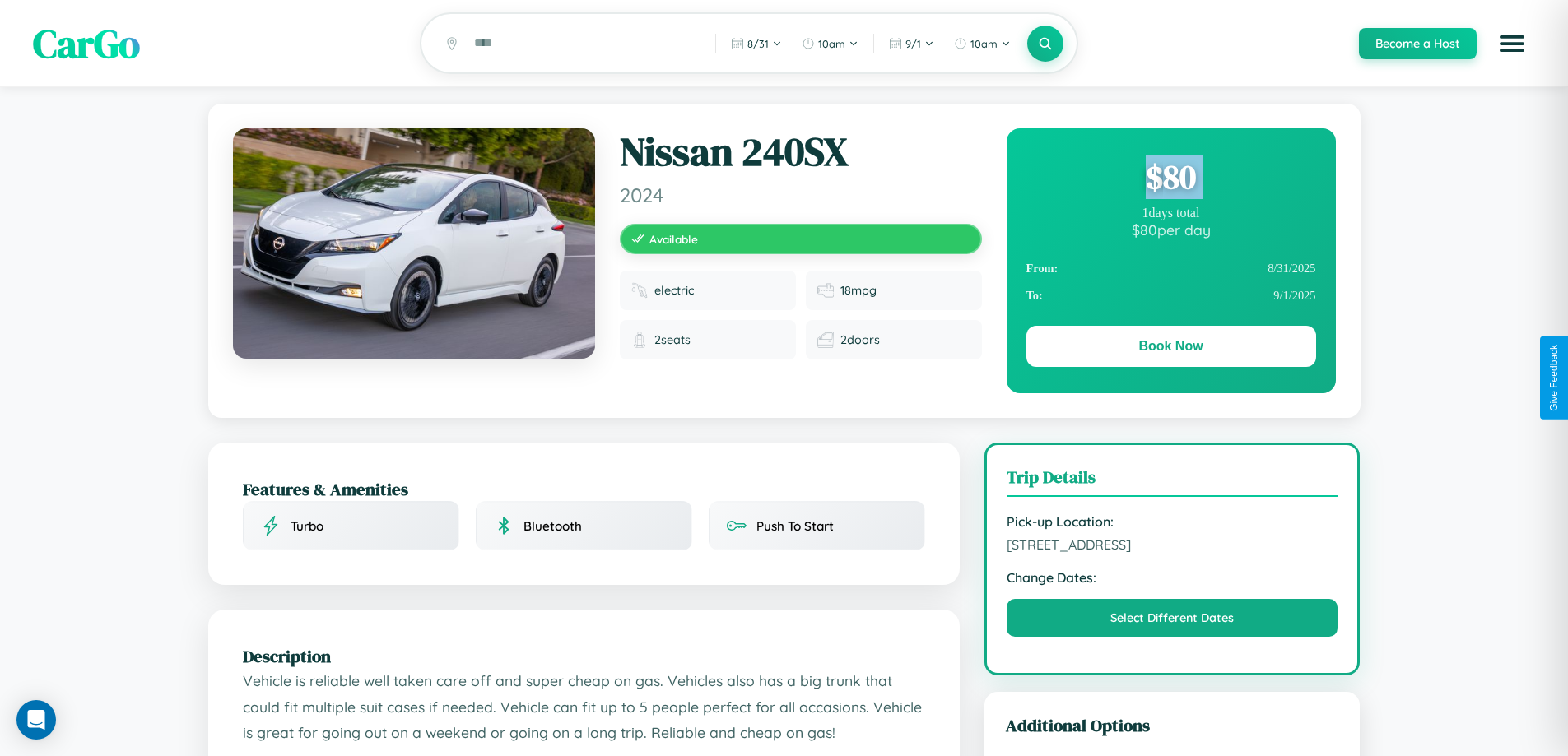
click at [1170, 179] on div "$ 80" at bounding box center [1171, 177] width 290 height 45
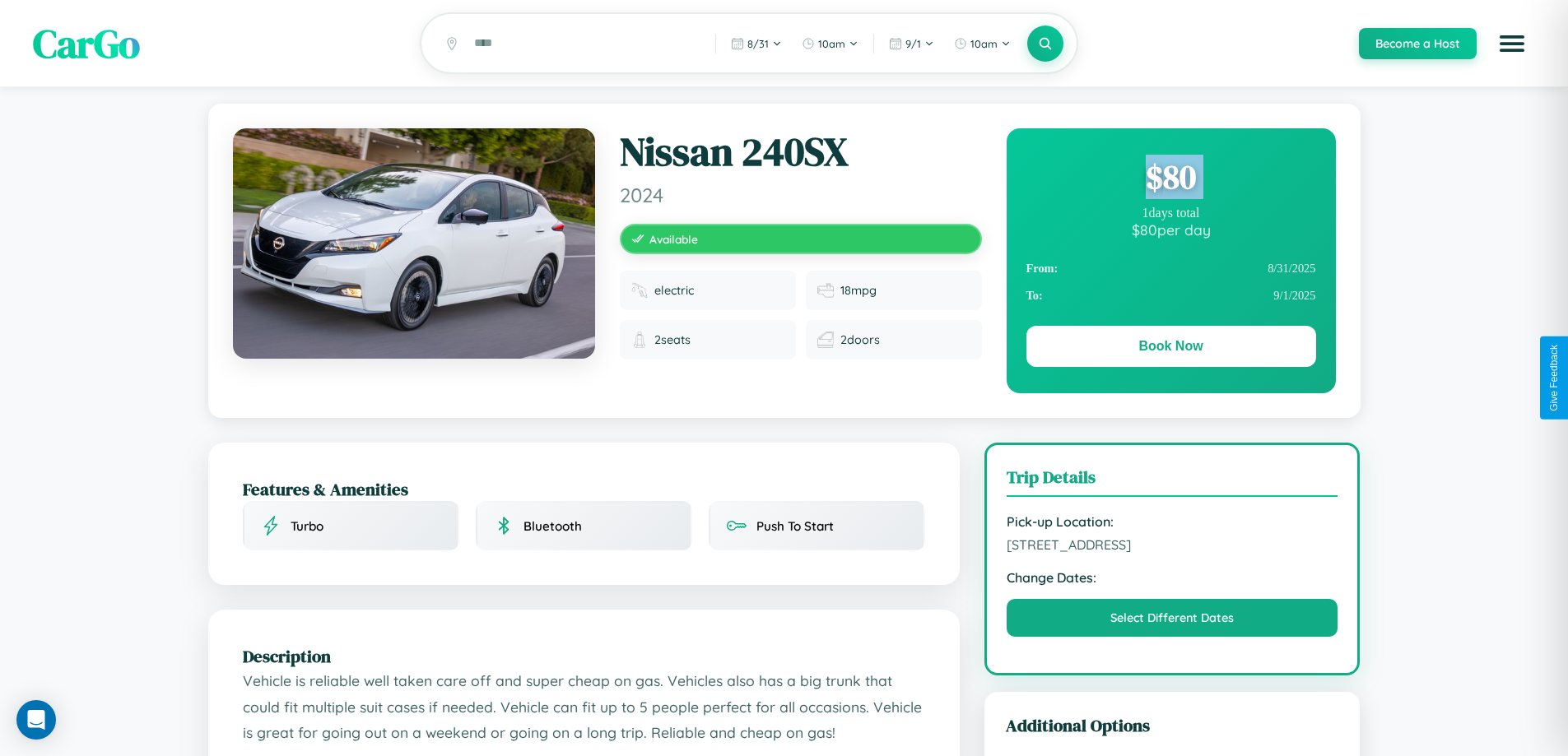
click at [1170, 179] on div "$ 80" at bounding box center [1171, 177] width 290 height 45
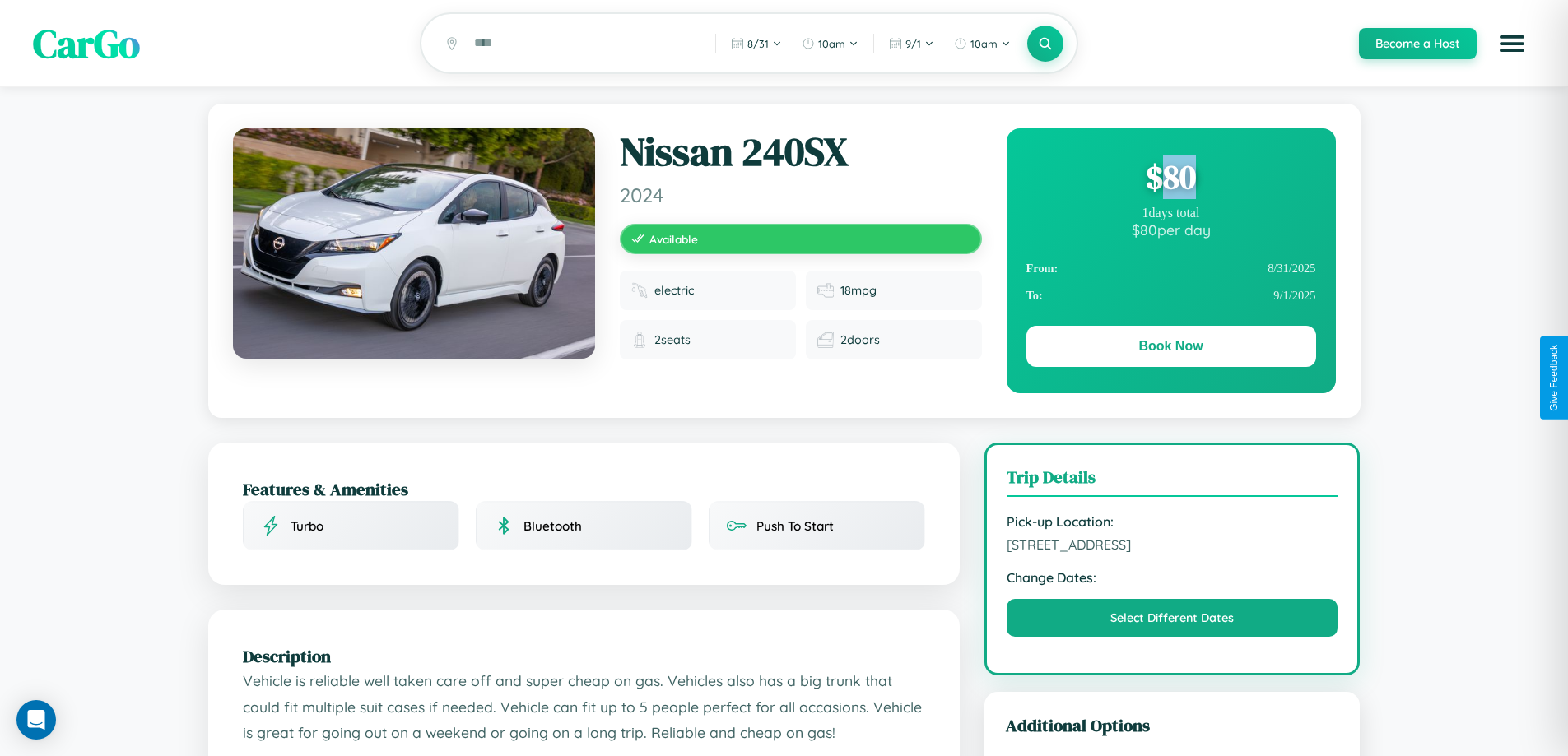
click at [1170, 179] on div "$ 80" at bounding box center [1171, 177] width 290 height 45
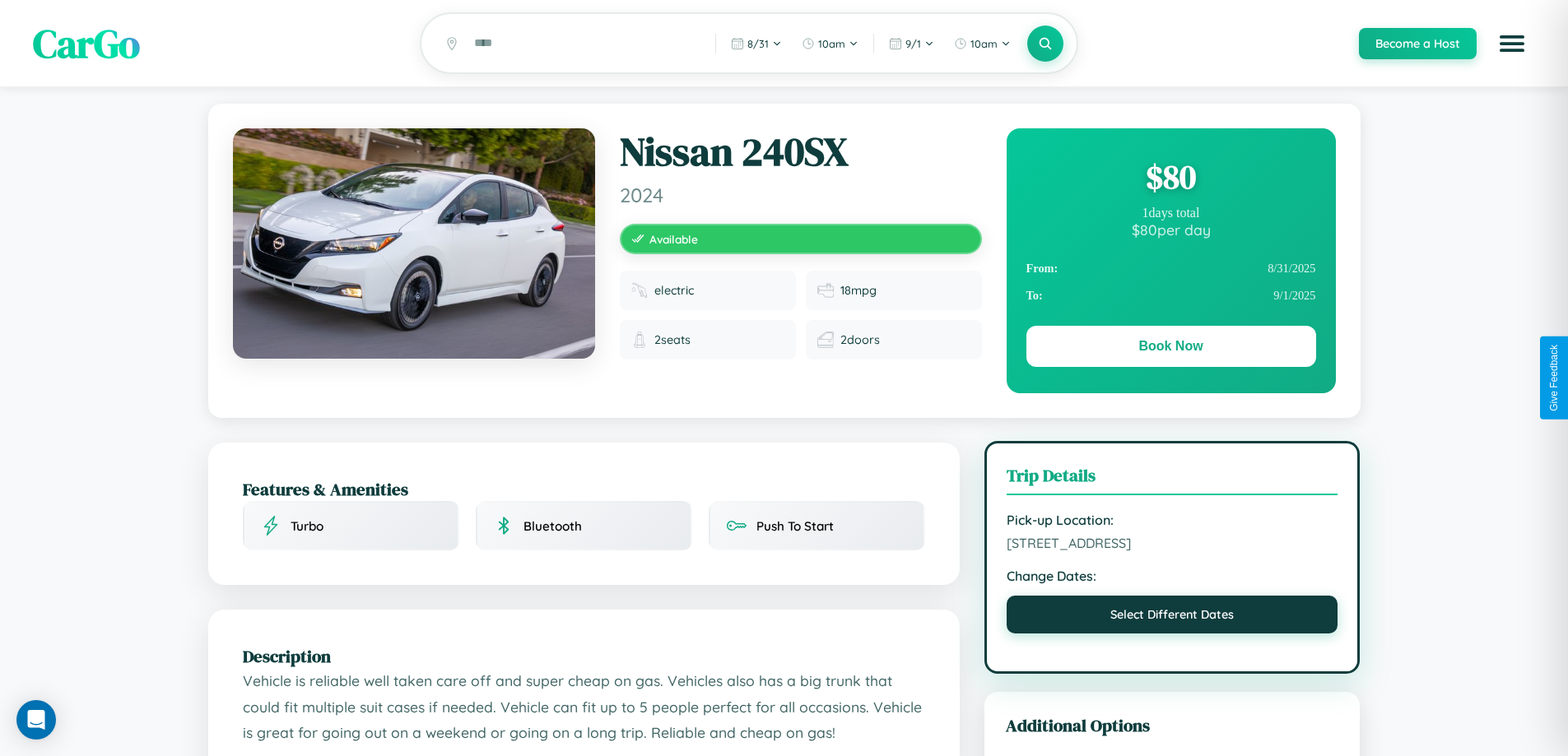
click at [1172, 617] on button "Select Different Dates" at bounding box center [1173, 615] width 332 height 38
select select "*"
select select "****"
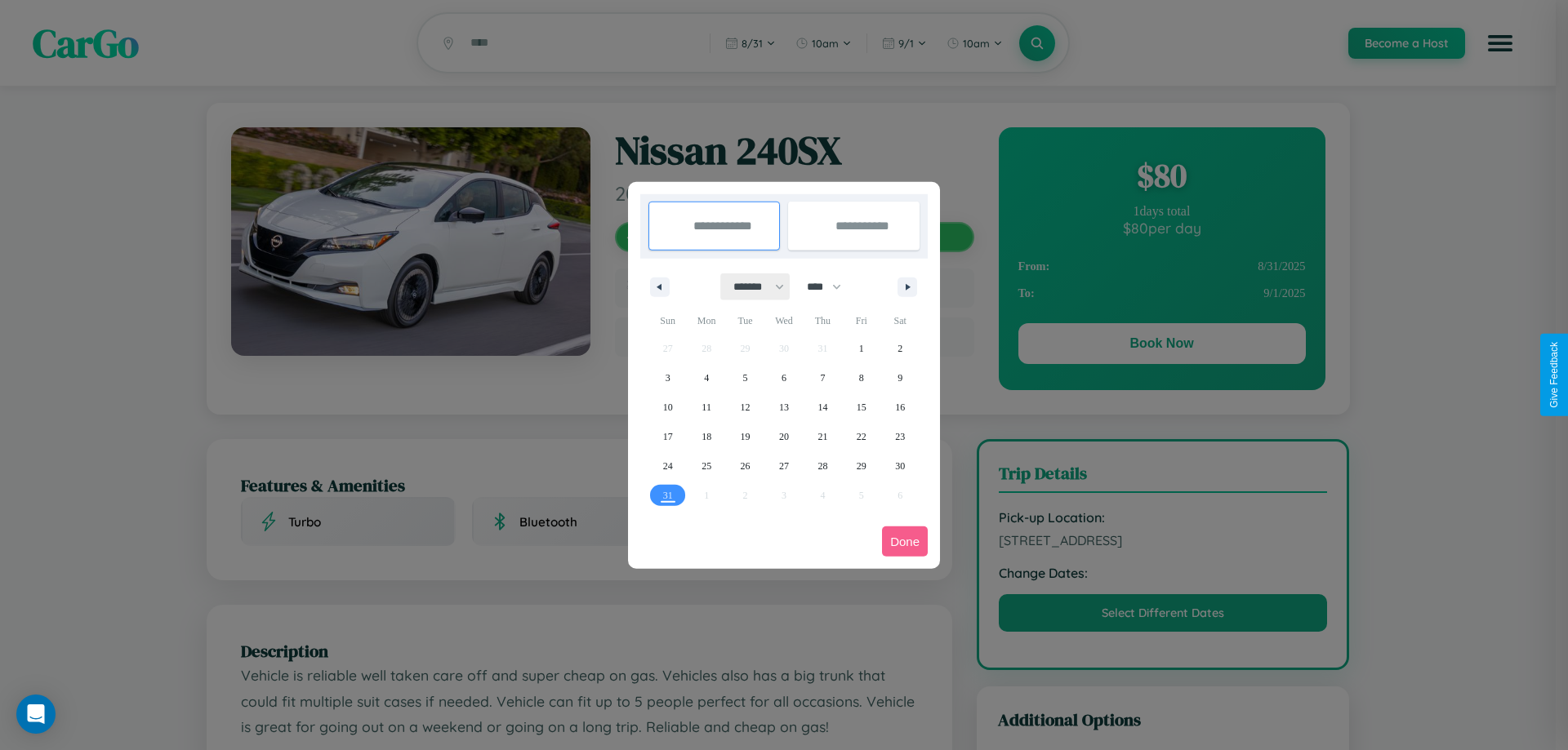
drag, startPoint x: 751, startPoint y: 286, endPoint x: 784, endPoint y: 328, distance: 53.4
click at [751, 286] on select "******* ******** ***** ***** *** **** **** ****** ********* ******* ******** **…" at bounding box center [756, 286] width 69 height 27
select select "*"
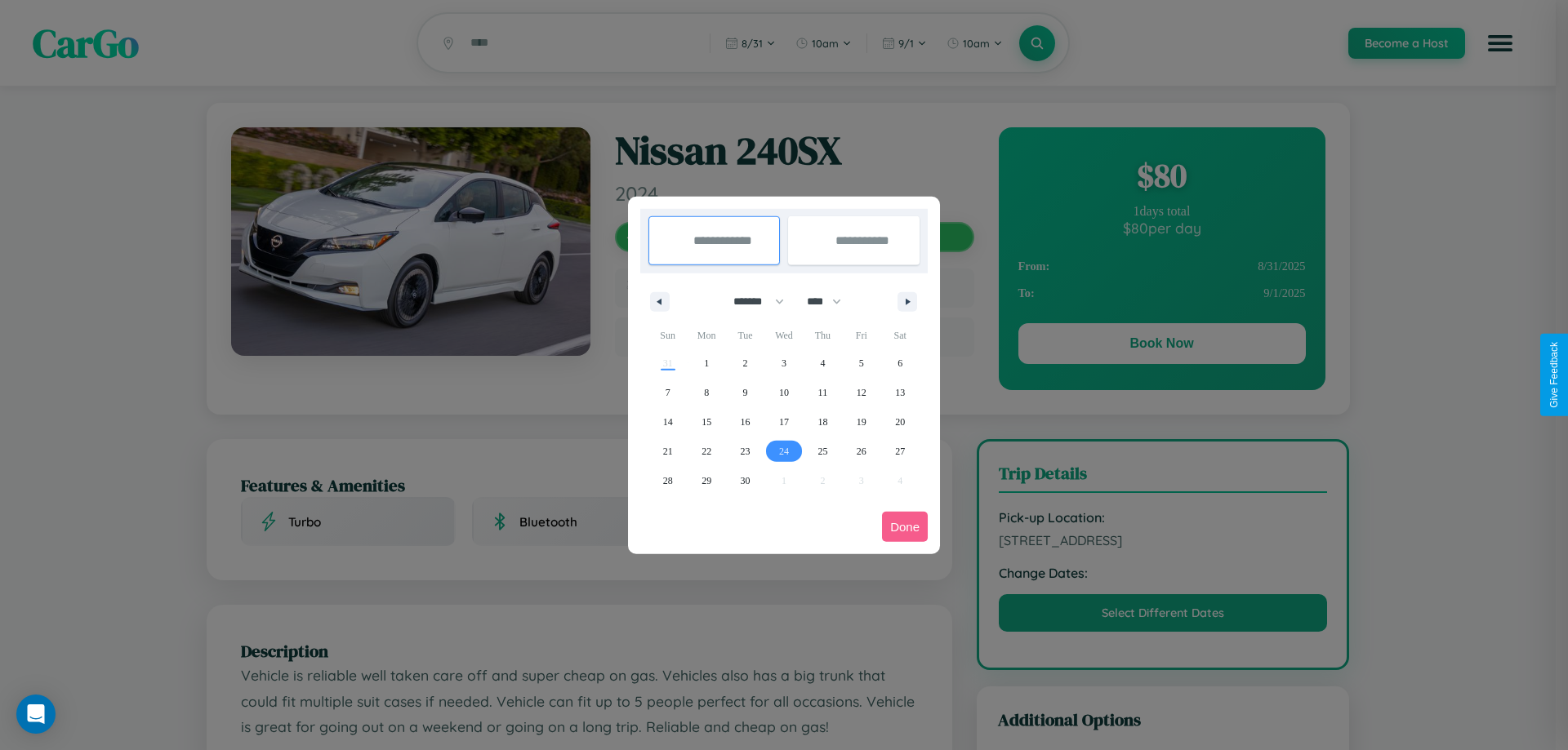
click at [783, 450] on span "24" at bounding box center [784, 452] width 10 height 30
type input "**********"
click at [908, 301] on icon "button" at bounding box center [911, 302] width 8 height 7
select select "*"
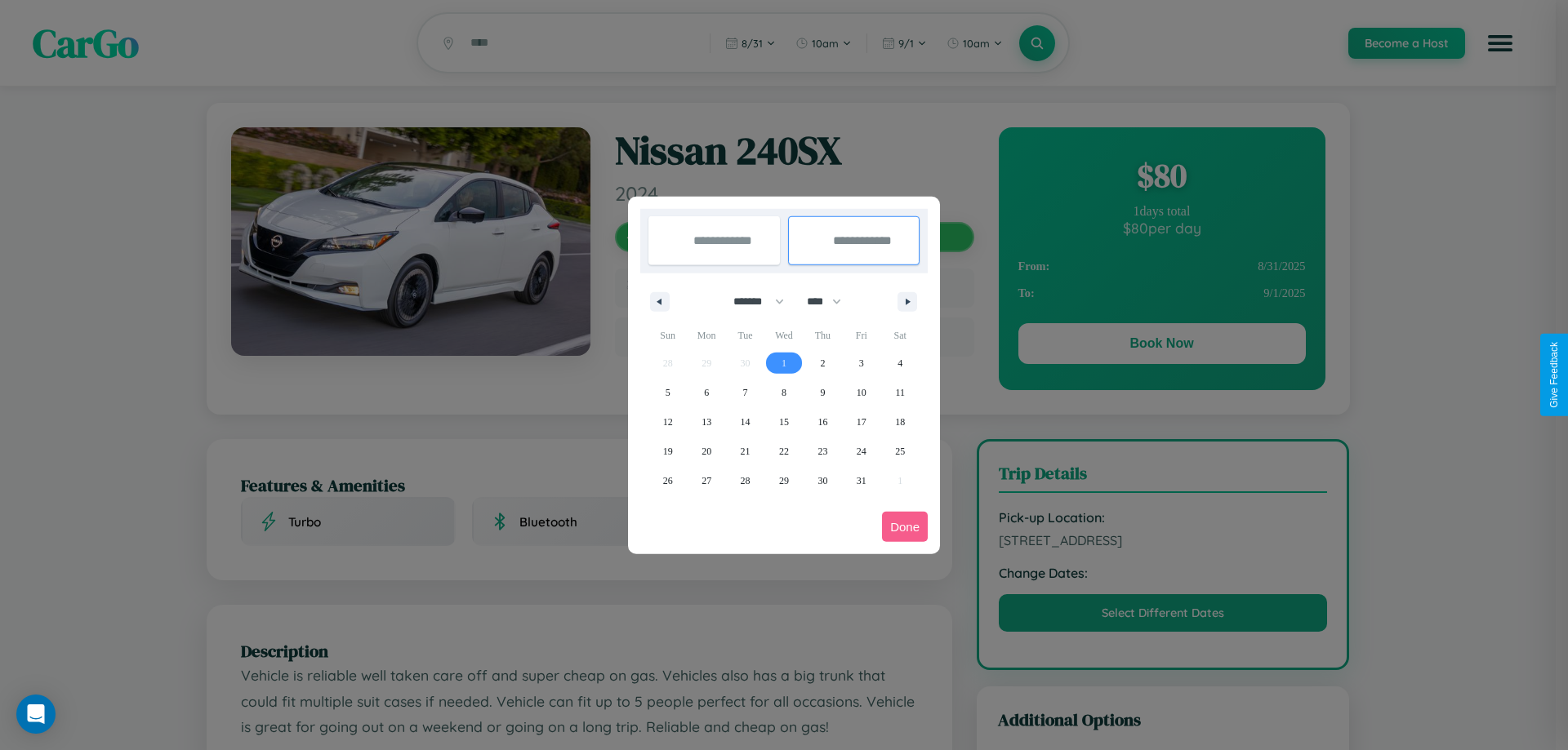
click at [783, 362] on span "1" at bounding box center [784, 364] width 5 height 30
type input "**********"
select select "*"
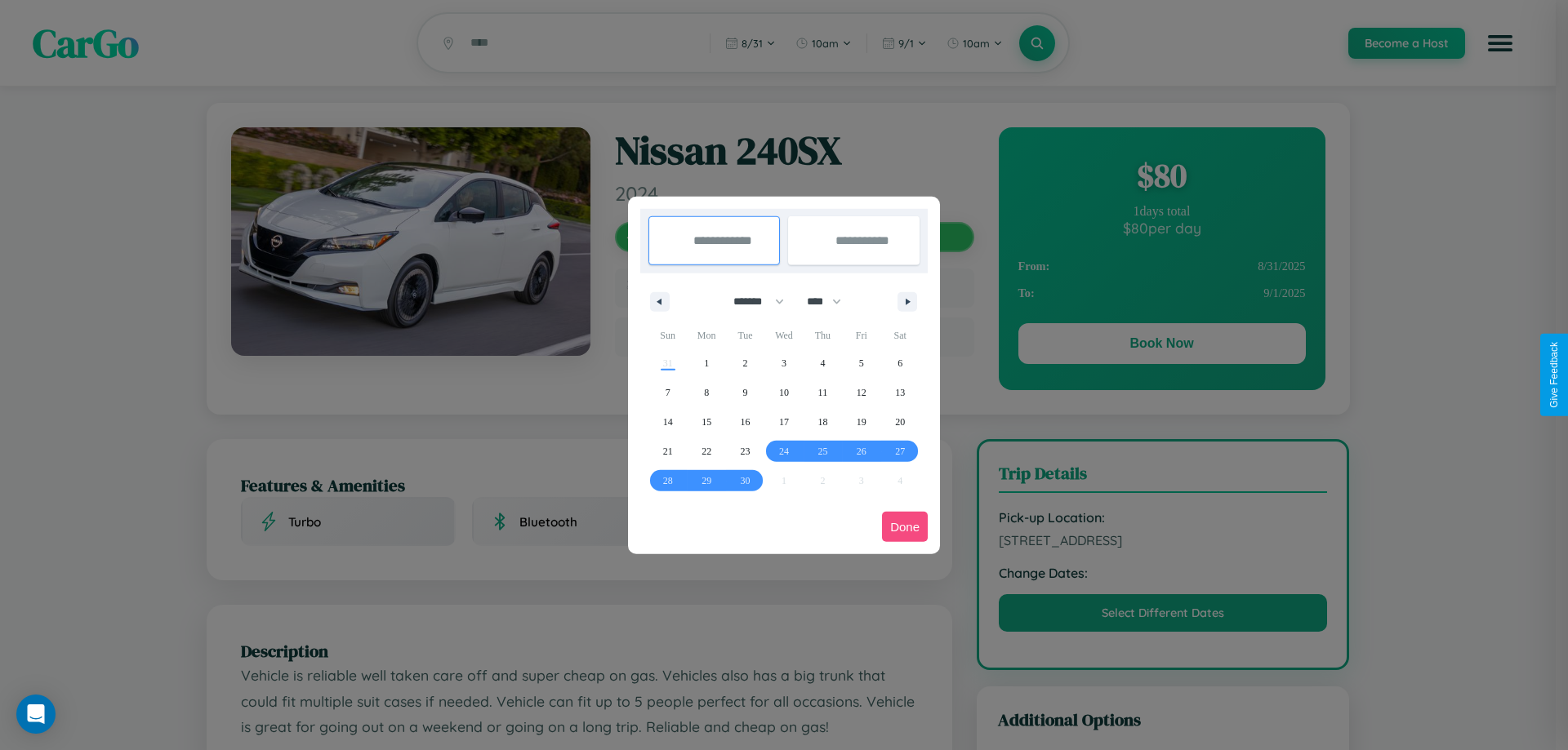
click at [905, 527] on button "Done" at bounding box center [905, 527] width 46 height 30
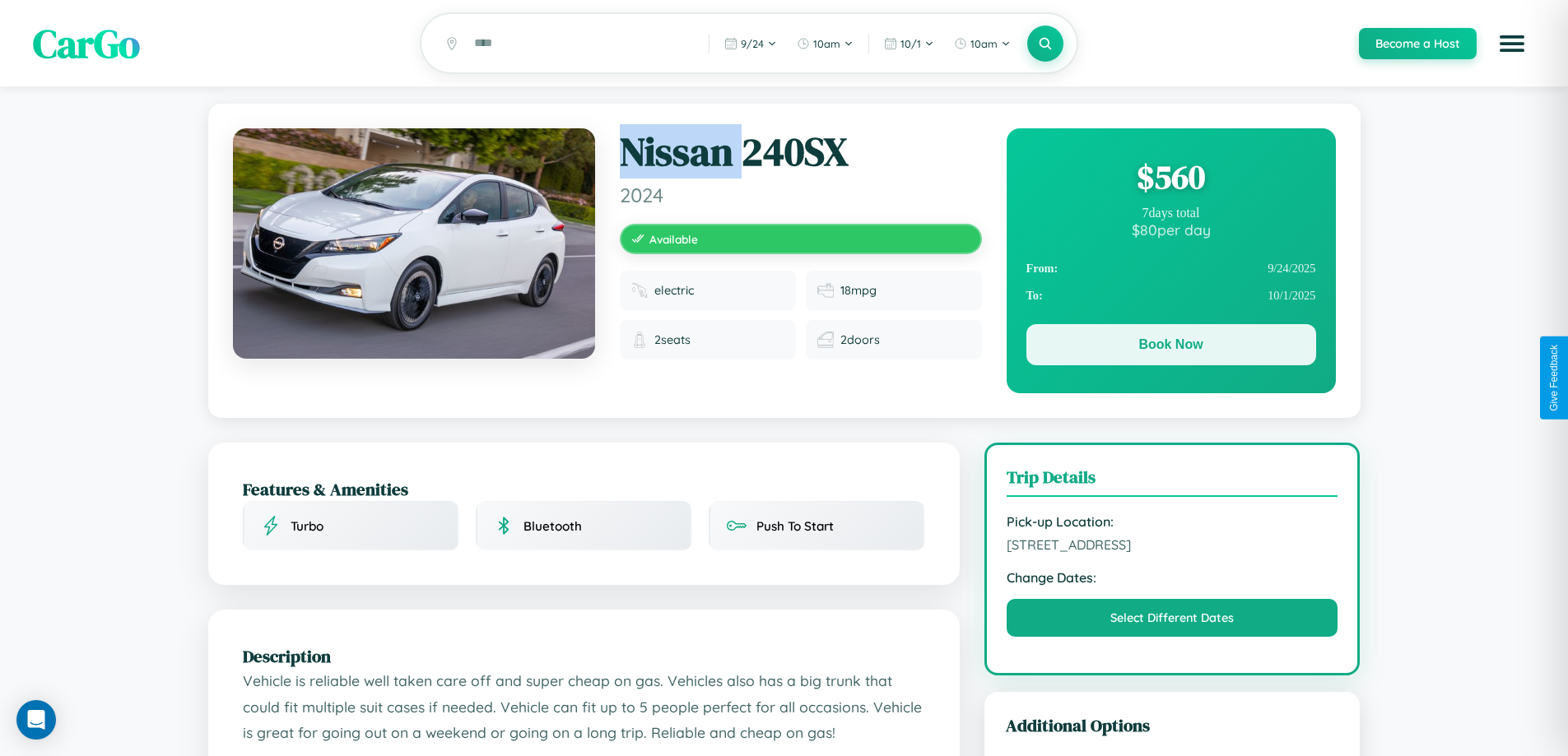
click at [1170, 348] on button "Book Now" at bounding box center [1171, 345] width 290 height 41
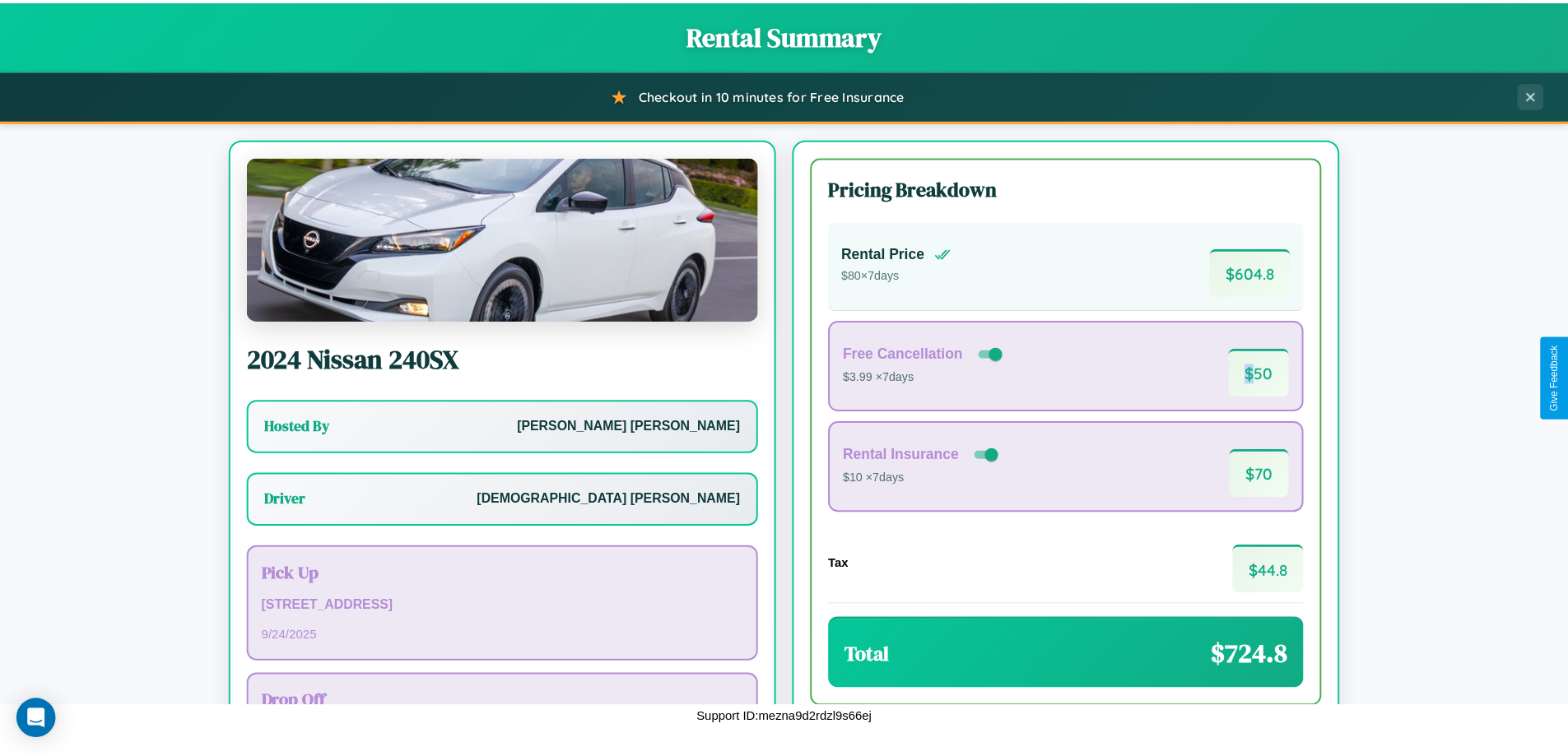
scroll to position [119, 0]
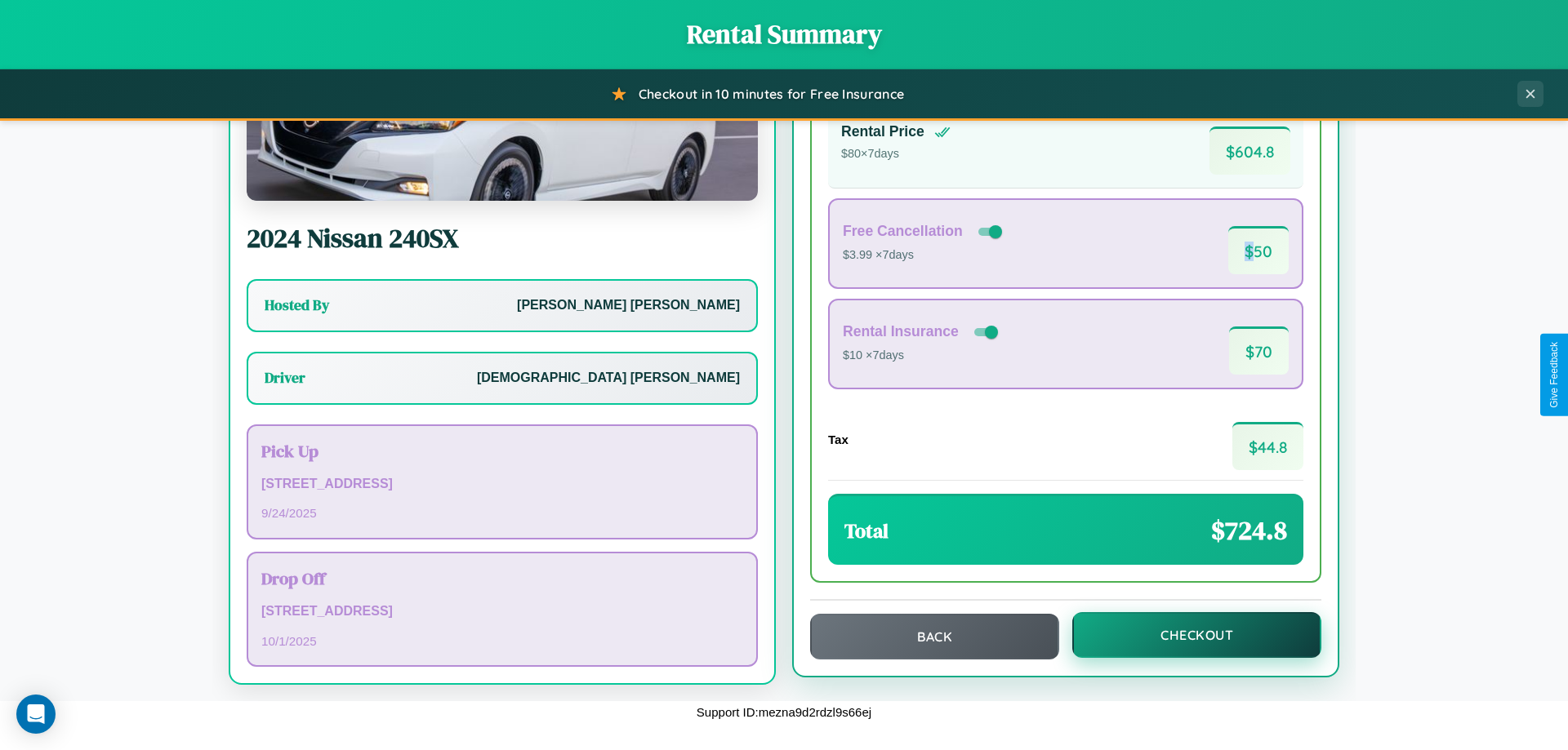
click at [1186, 636] on button "Checkout" at bounding box center [1197, 636] width 250 height 46
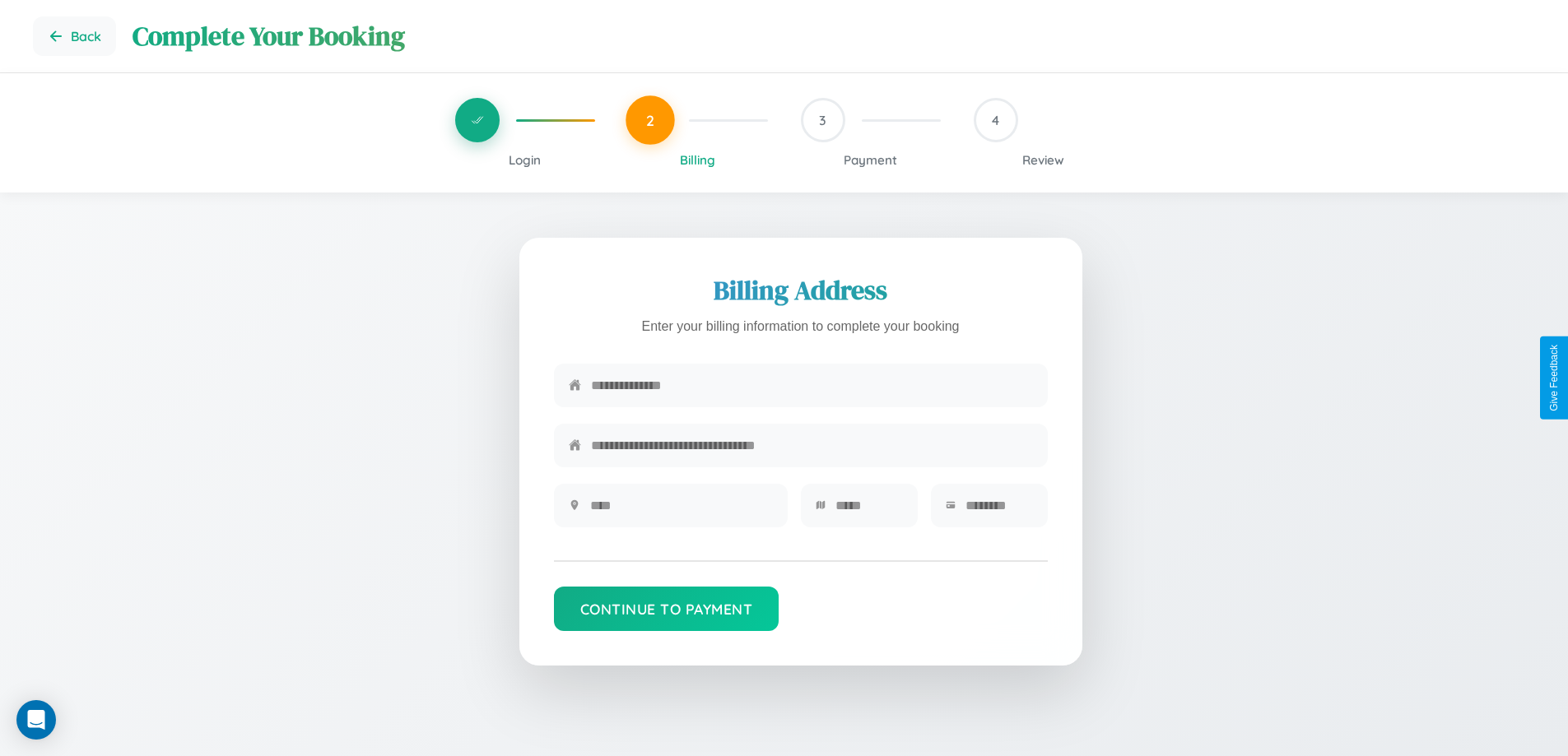
click at [812, 388] on input "text" at bounding box center [812, 385] width 442 height 41
type input "**********"
click at [681, 511] on input "text" at bounding box center [681, 505] width 183 height 41
type input "********"
click at [868, 511] on input "text" at bounding box center [869, 505] width 67 height 41
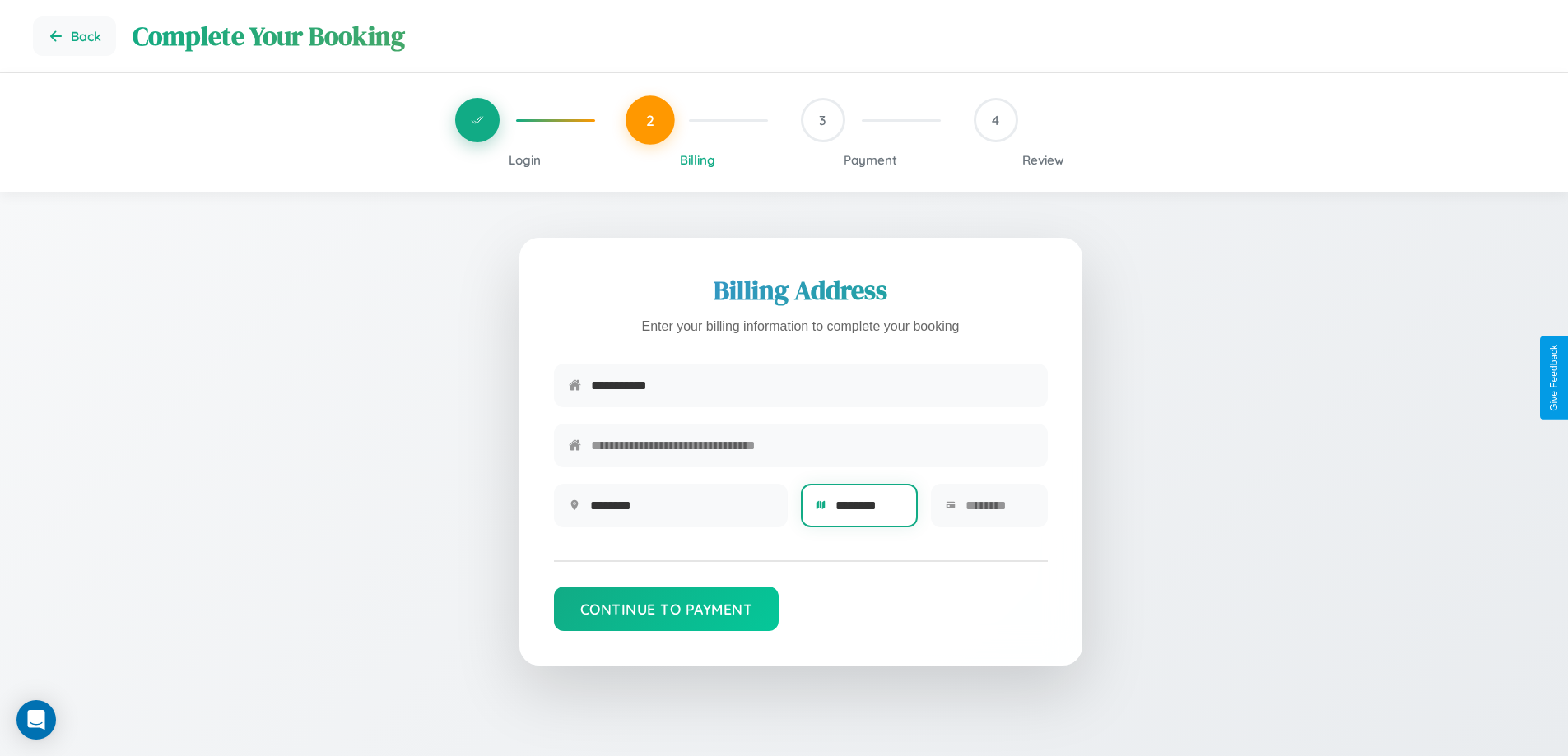
type input "********"
click at [999, 511] on input "text" at bounding box center [999, 505] width 67 height 41
type input "*****"
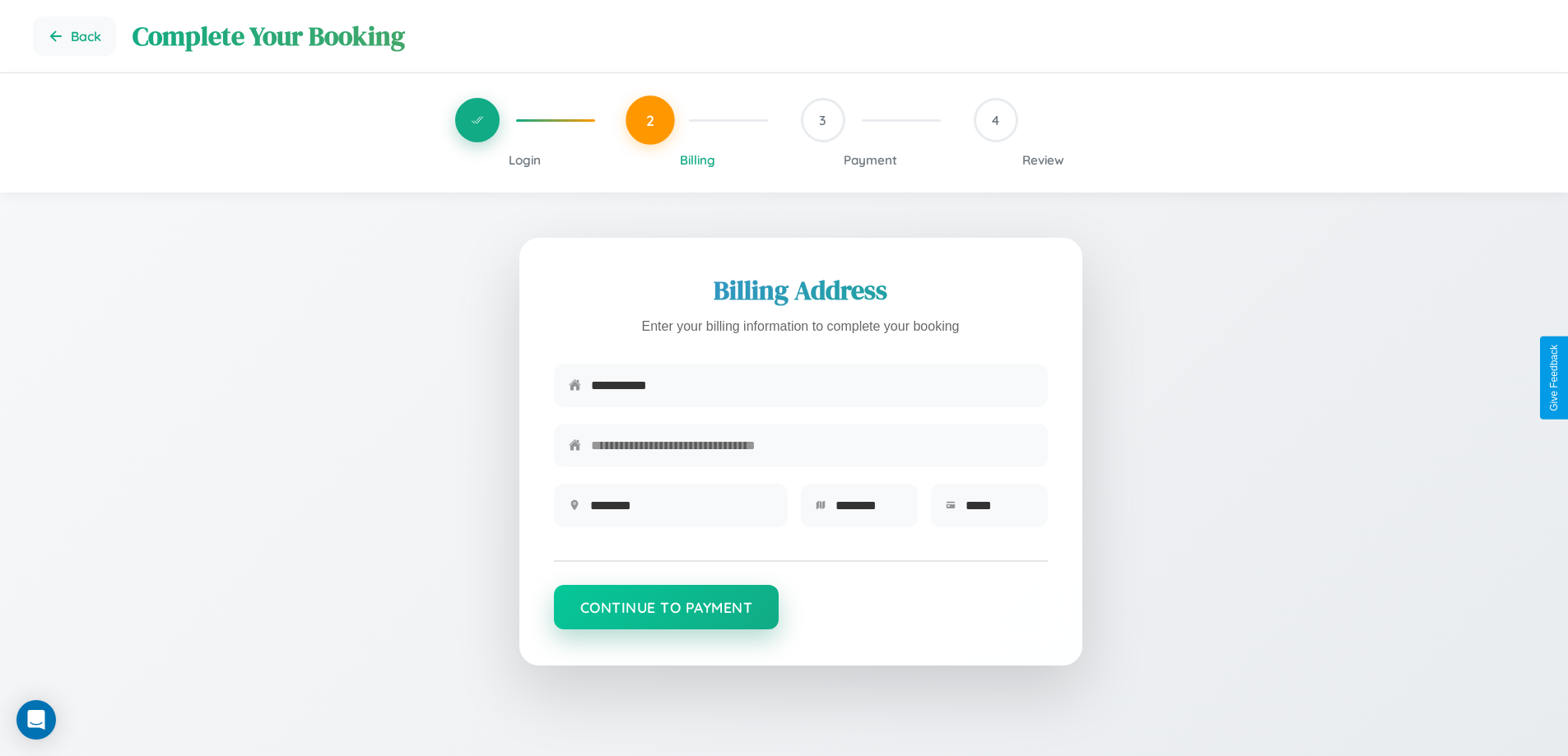
click at [666, 615] on button "Continue to Payment" at bounding box center [667, 607] width 226 height 45
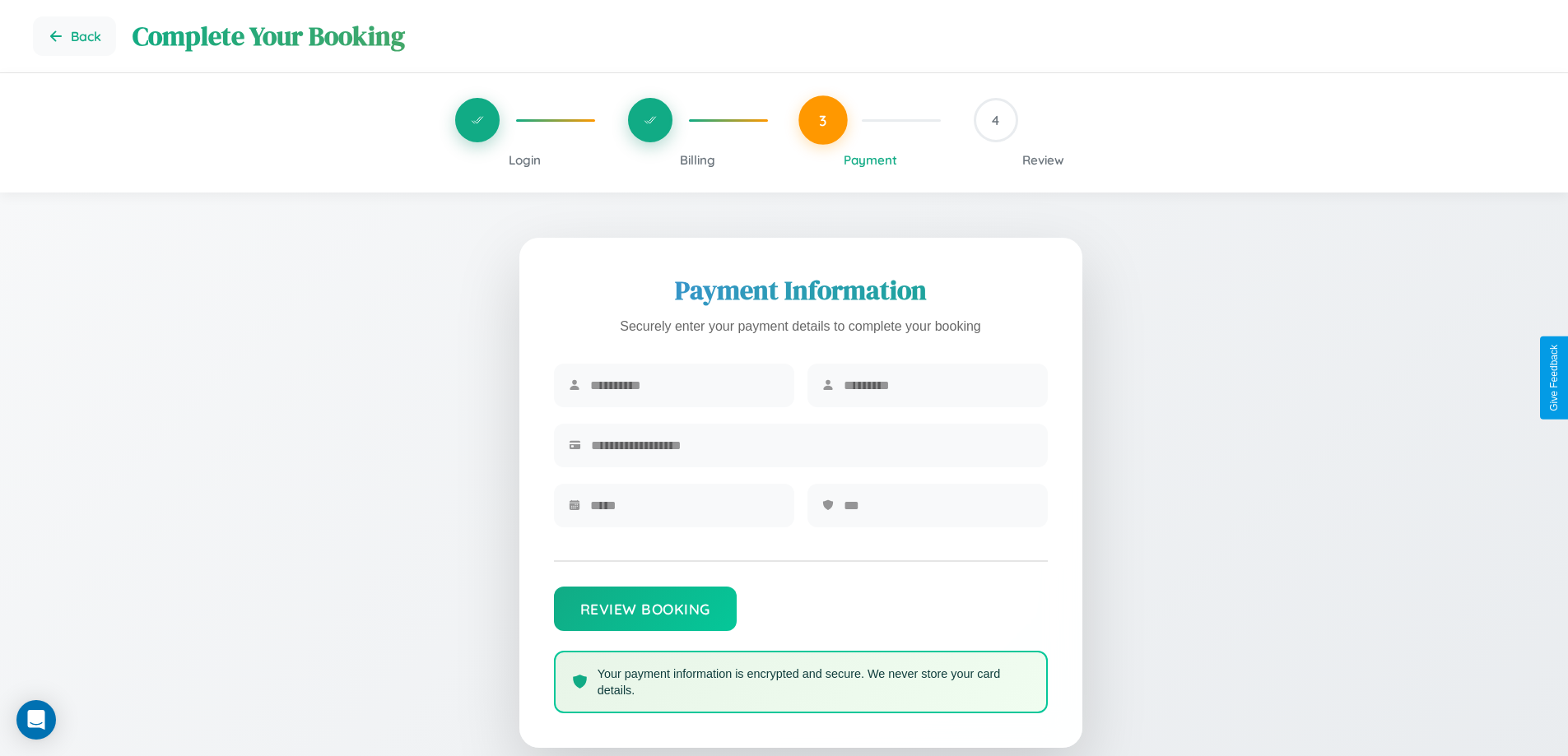
click at [684, 386] on input "text" at bounding box center [685, 385] width 189 height 41
type input "******"
click at [938, 386] on input "text" at bounding box center [939, 385] width 189 height 41
type input "******"
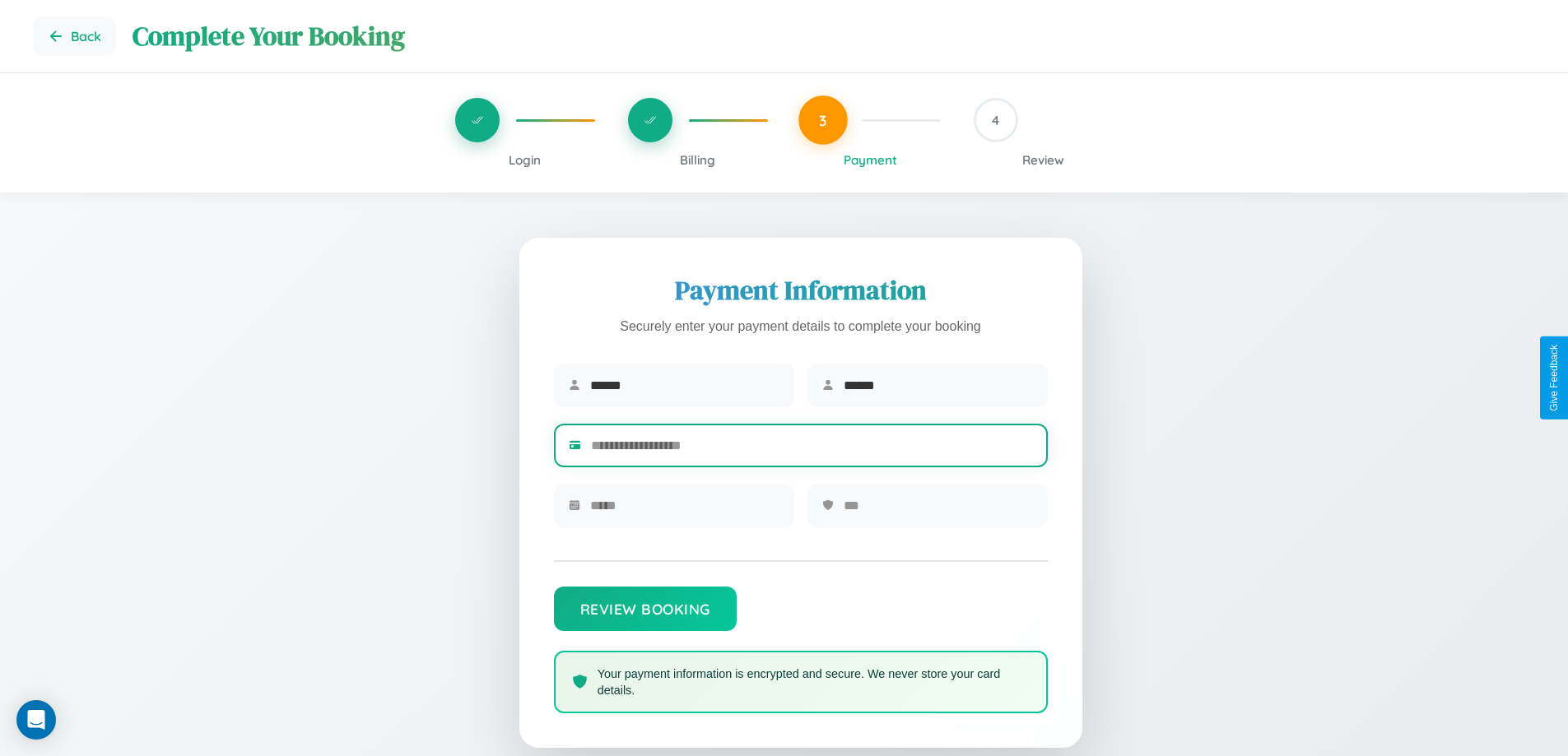
click at [812, 449] on input "text" at bounding box center [812, 446] width 442 height 41
type input "**********"
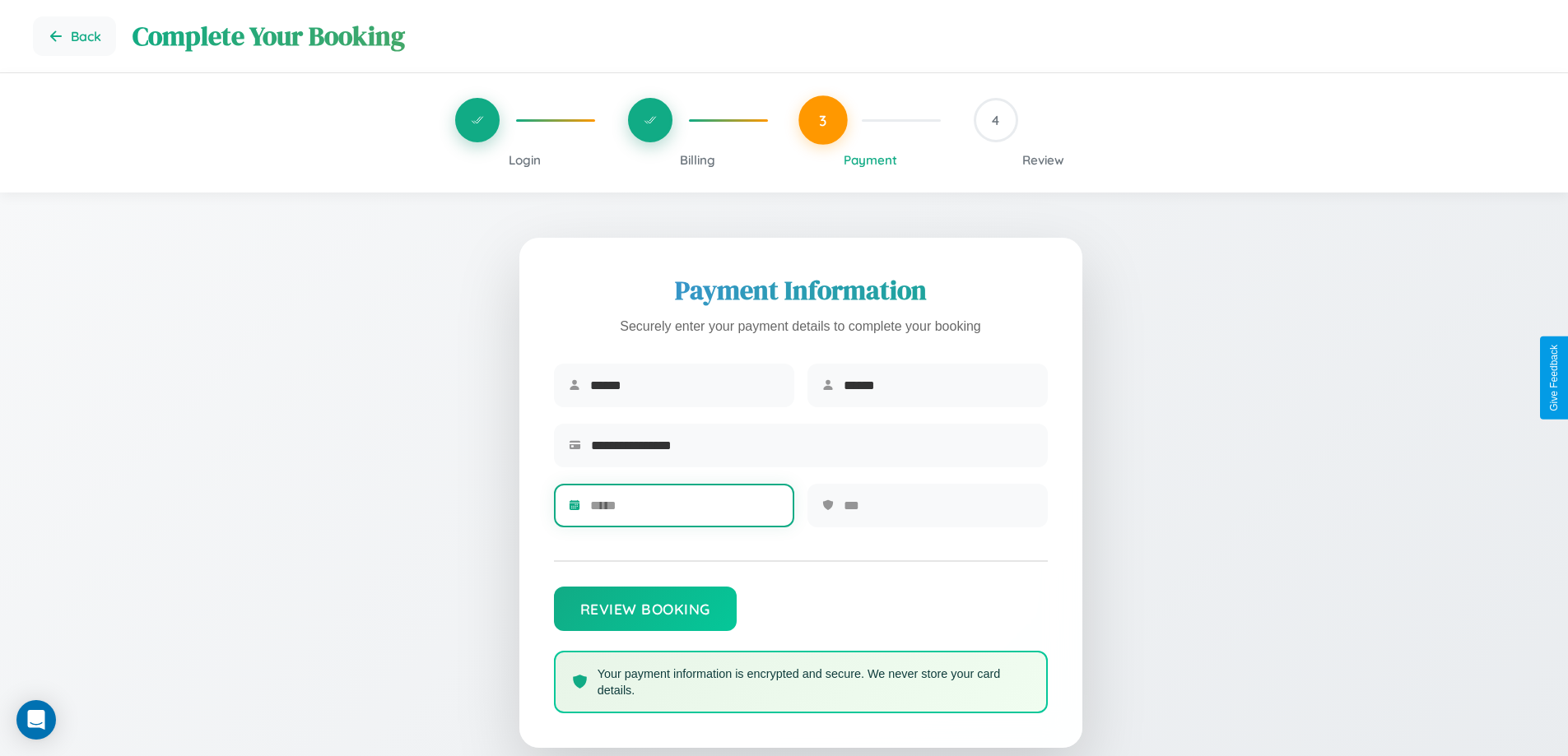
click at [684, 511] on input "text" at bounding box center [685, 505] width 189 height 41
type input "*****"
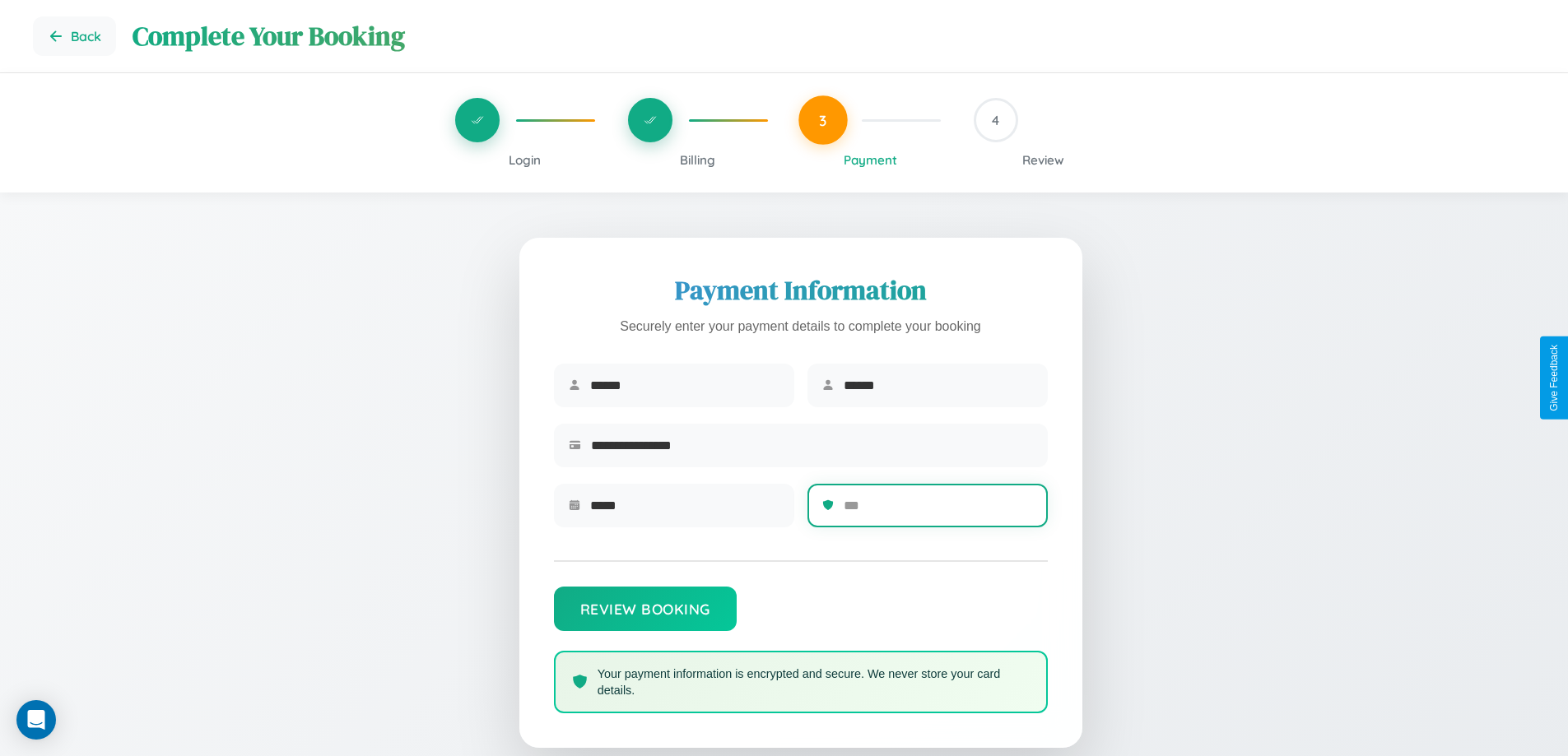
click at [938, 511] on input "text" at bounding box center [939, 505] width 189 height 41
type input "***"
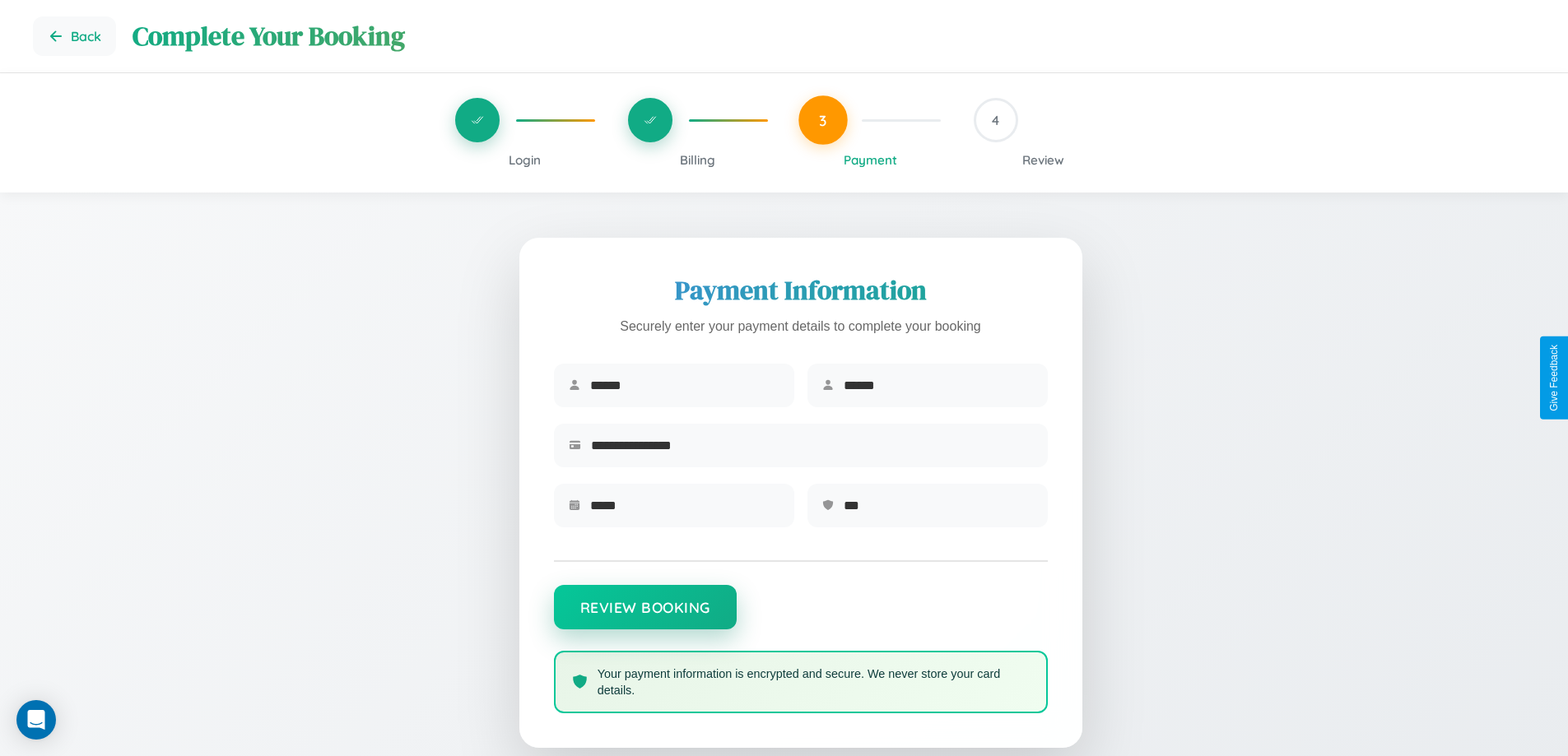
click at [645, 616] on button "Review Booking" at bounding box center [646, 607] width 183 height 45
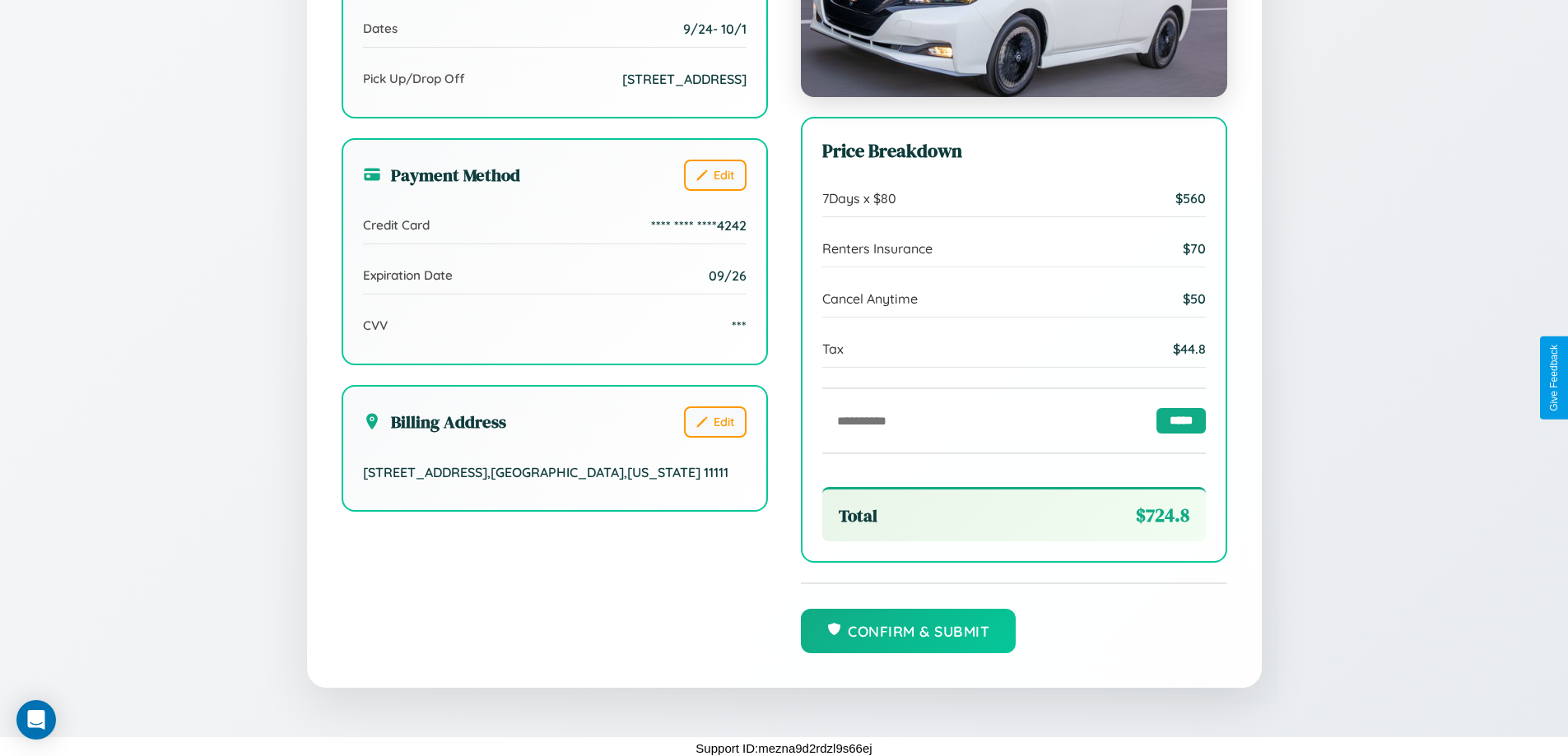
scroll to position [504, 0]
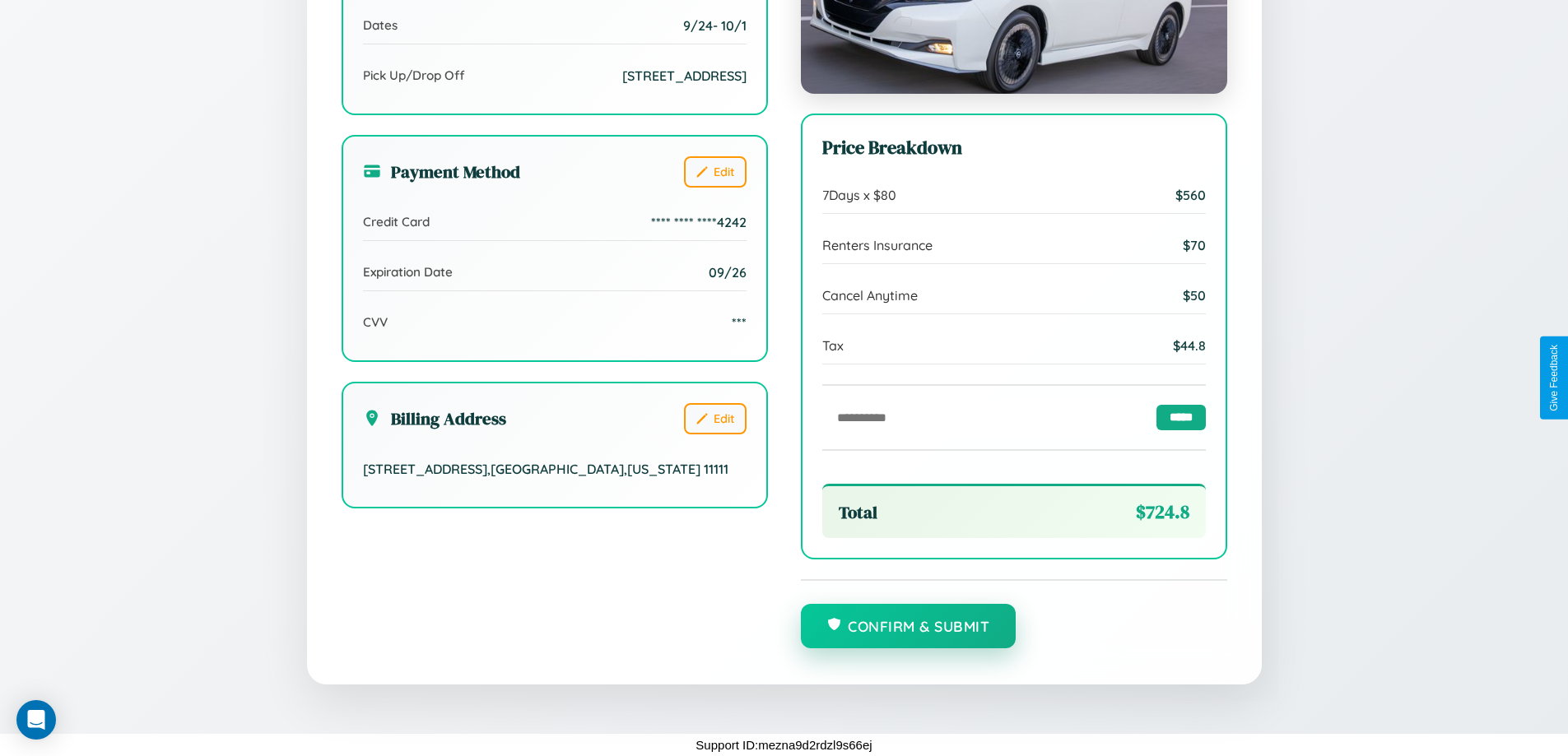
click at [908, 627] on button "Confirm & Submit" at bounding box center [909, 627] width 216 height 45
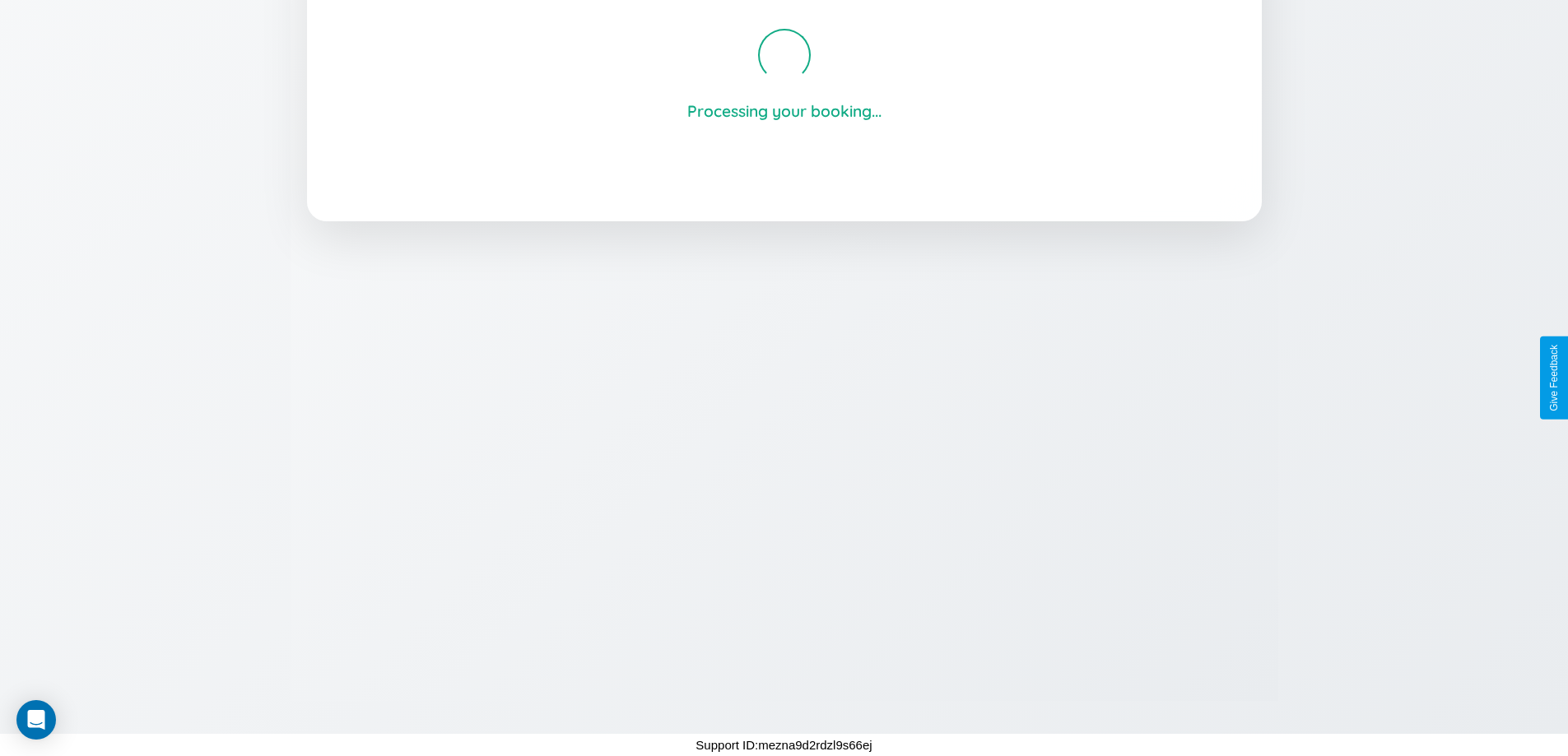
scroll to position [314, 0]
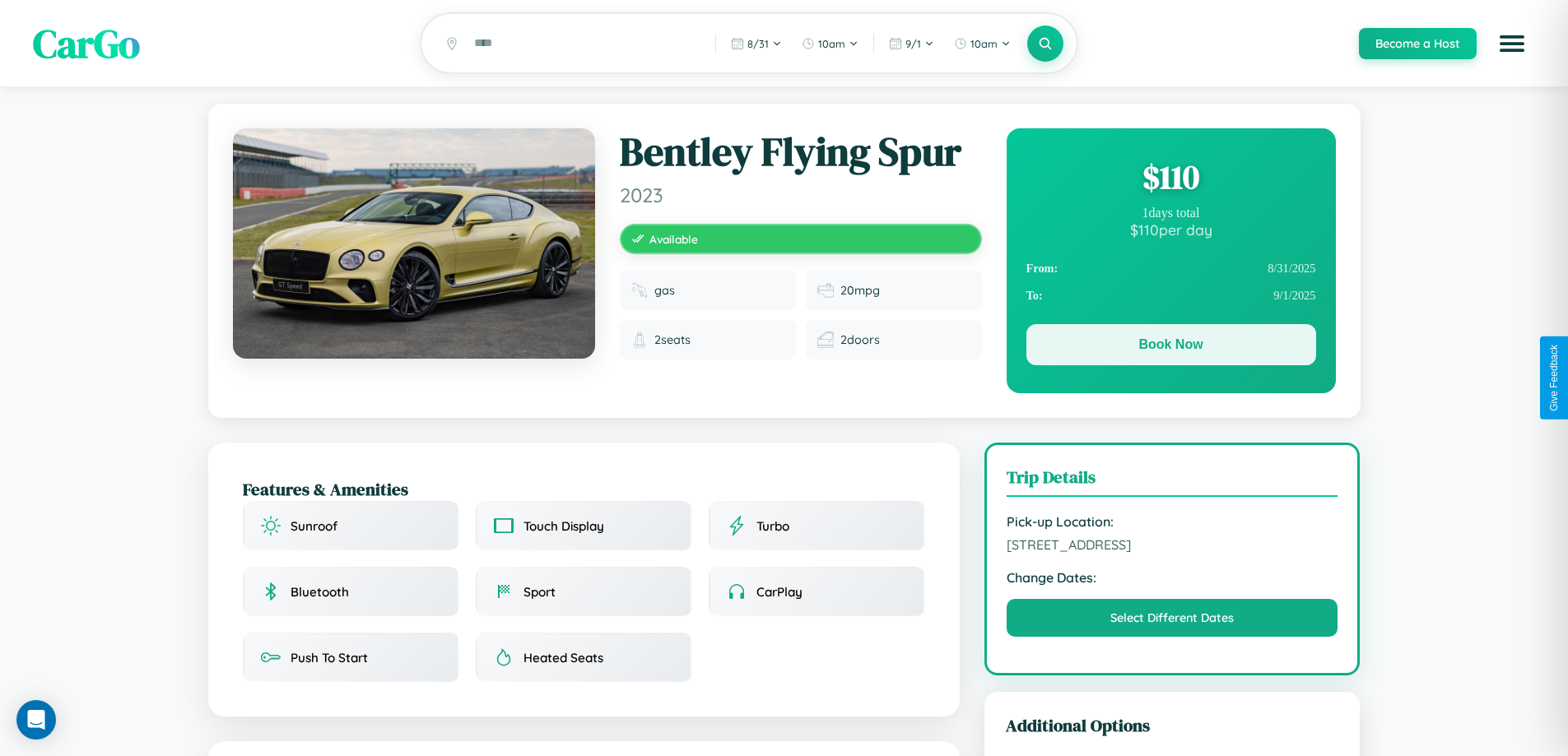
click at [1170, 348] on button "Book Now" at bounding box center [1171, 345] width 290 height 41
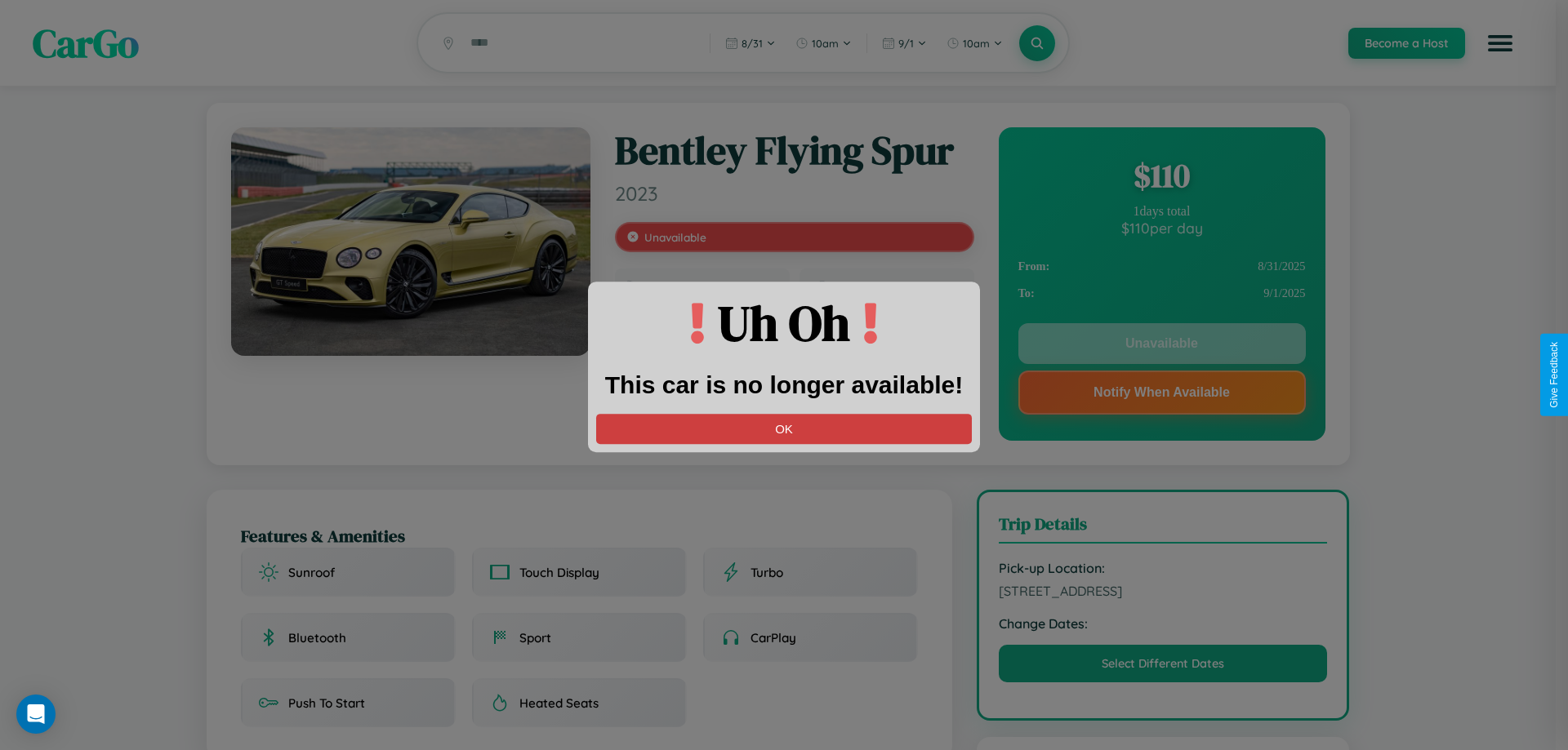
click at [784, 429] on button "OK" at bounding box center [784, 429] width 376 height 30
